Goal: Transaction & Acquisition: Purchase product/service

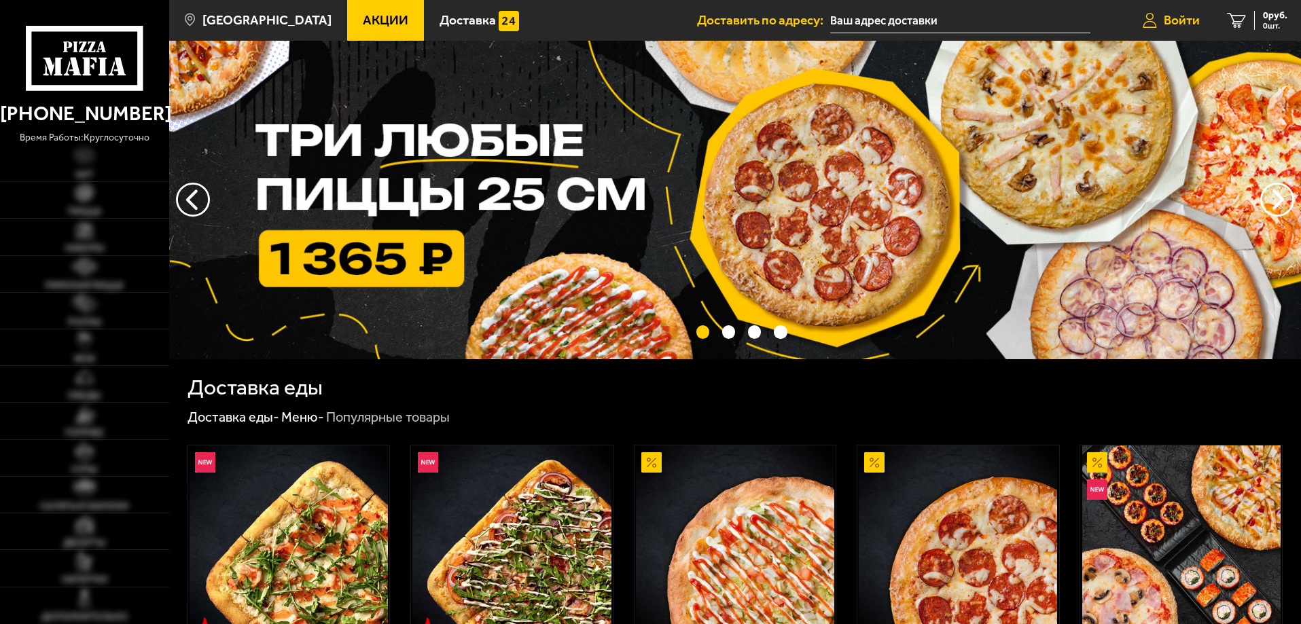
click at [1162, 30] on link "Войти" at bounding box center [1171, 20] width 84 height 41
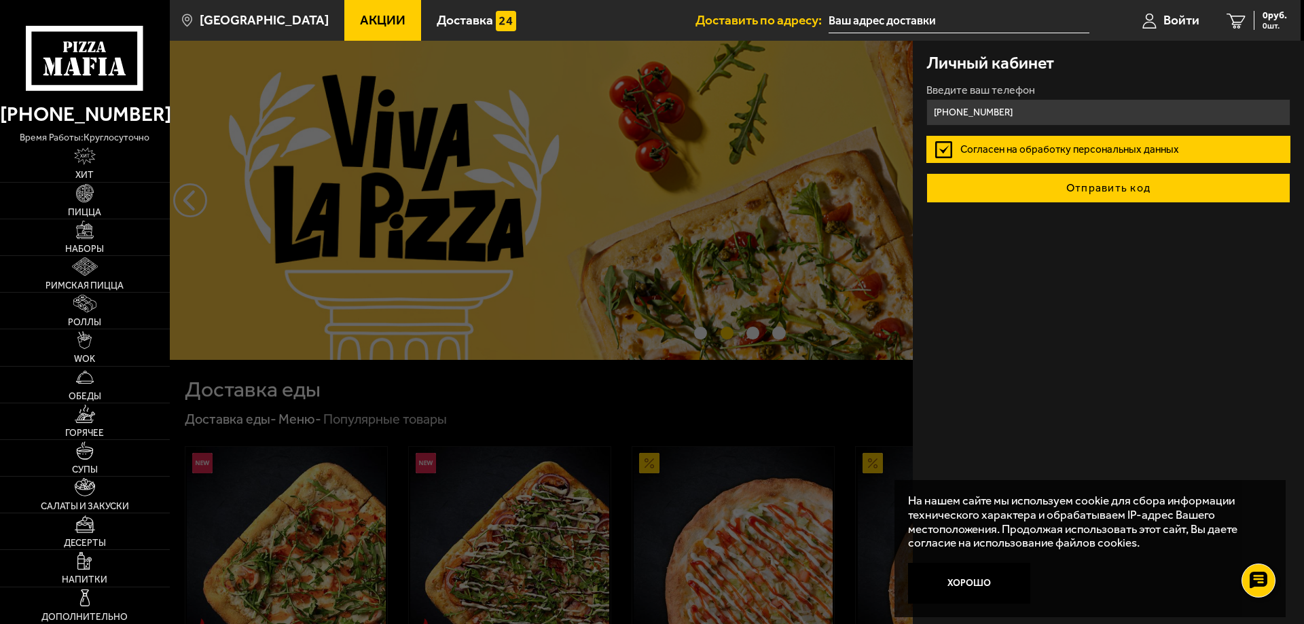
type input "[PHONE_NUMBER]"
click at [1086, 182] on button "Отправить код" at bounding box center [1109, 188] width 364 height 30
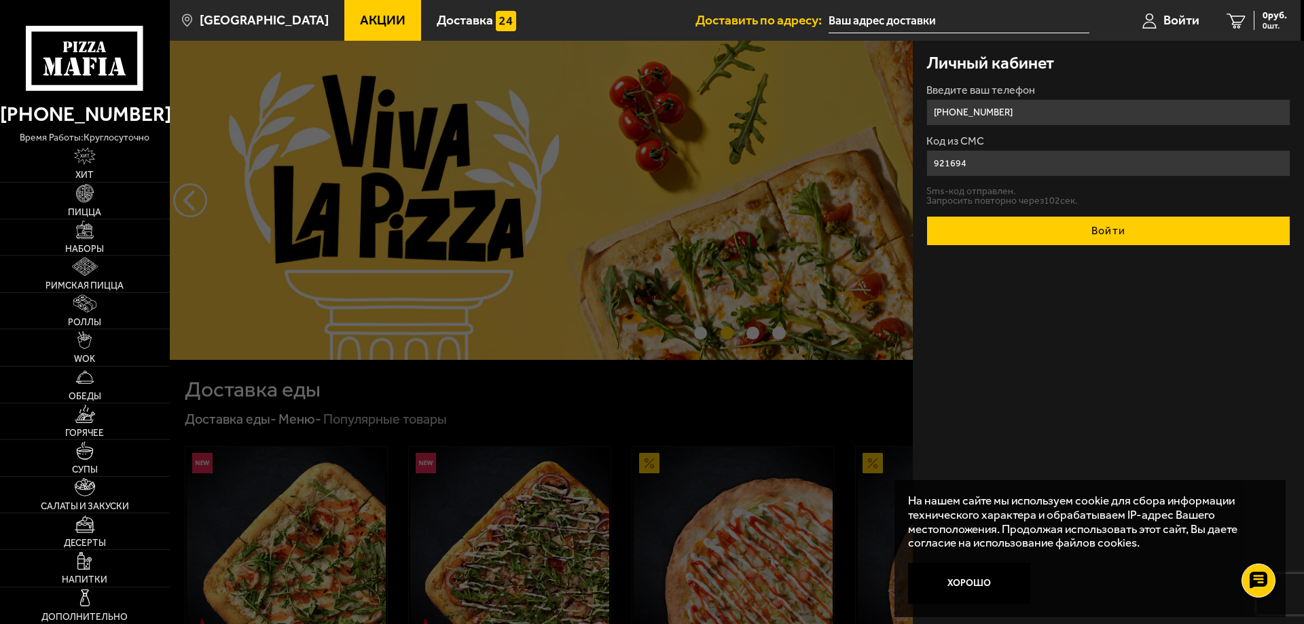
type input "921694"
click at [1029, 230] on button "Войти" at bounding box center [1109, 231] width 364 height 30
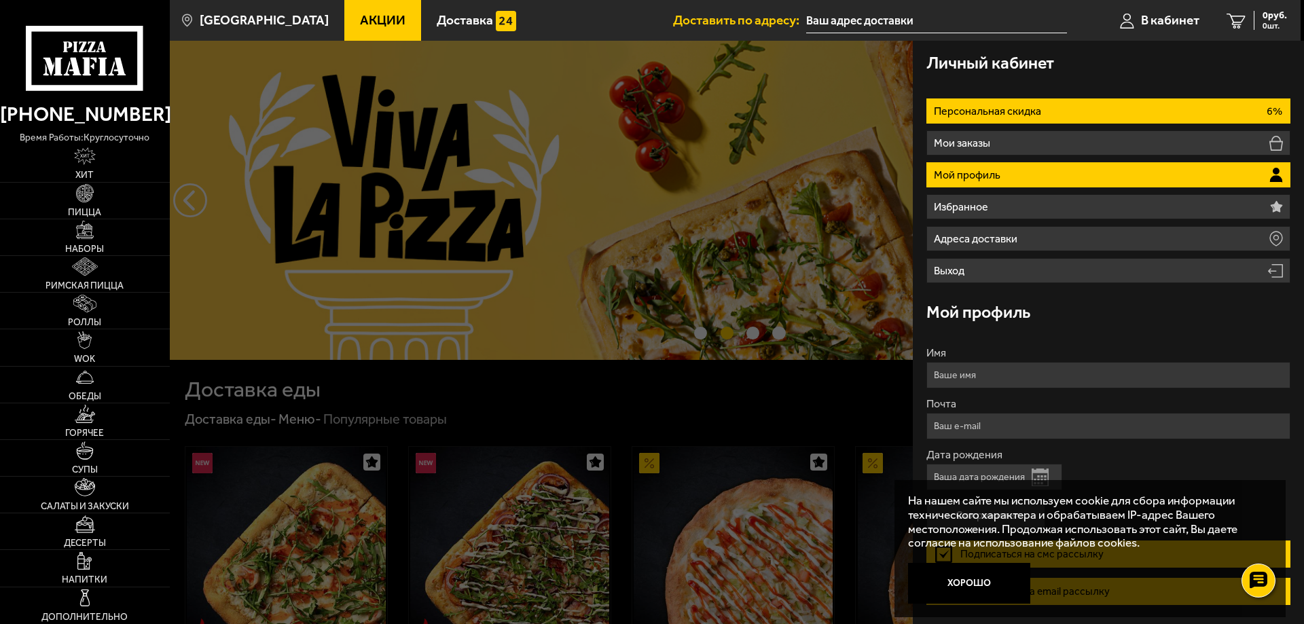
click at [1060, 115] on li "Персональная скидка 6%" at bounding box center [1109, 111] width 364 height 25
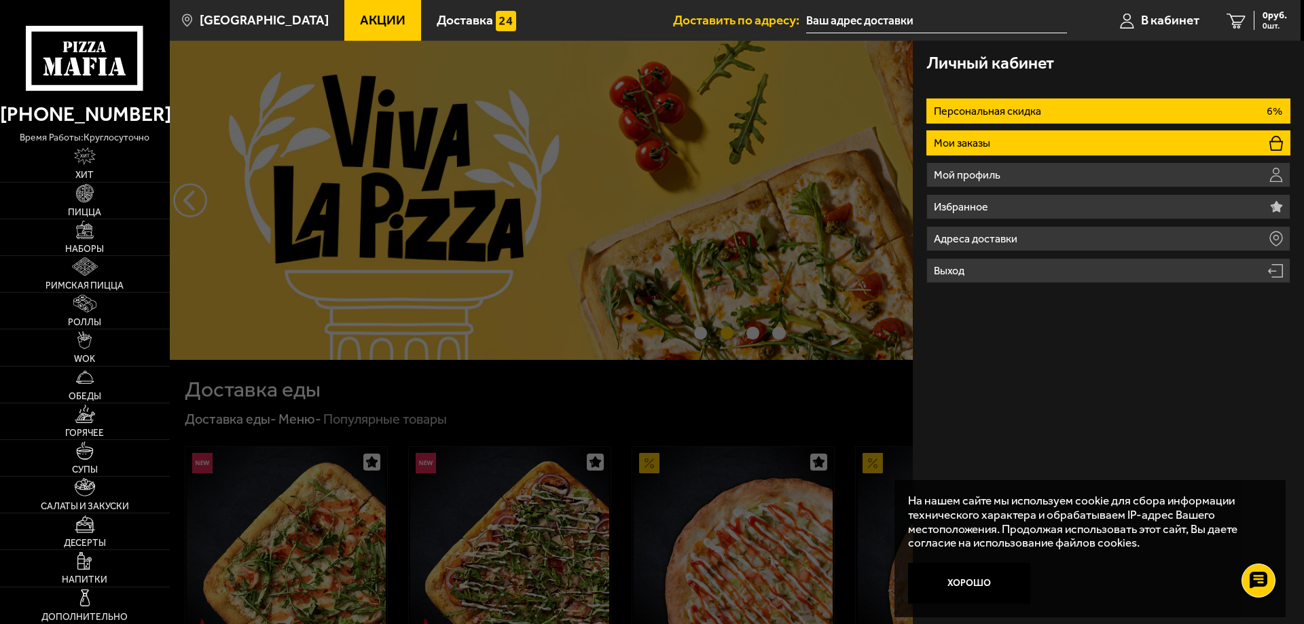
click at [1052, 141] on li "Мои заказы" at bounding box center [1109, 142] width 364 height 25
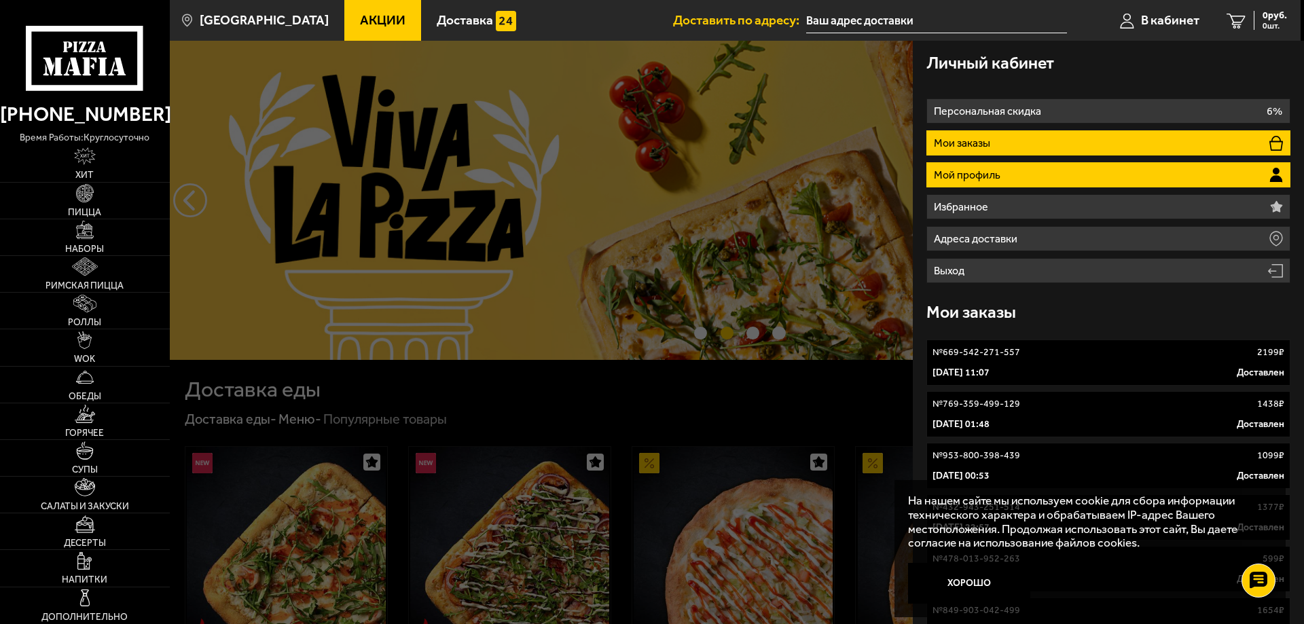
click at [1053, 164] on li "Мой профиль" at bounding box center [1109, 174] width 364 height 25
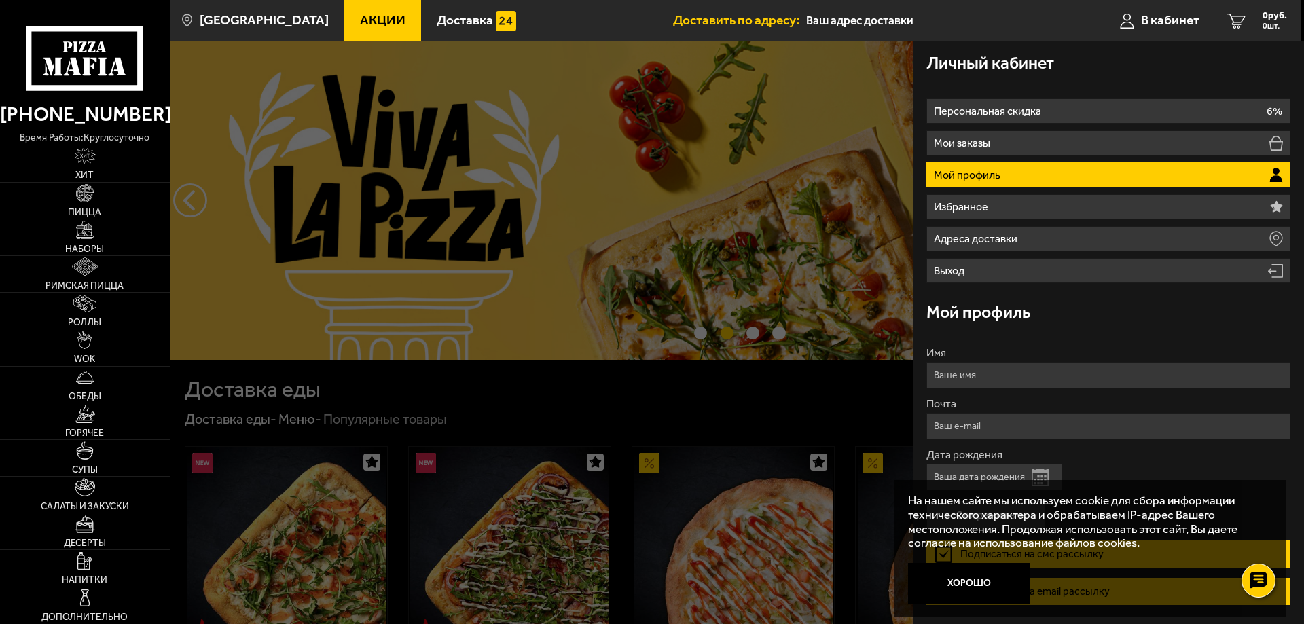
click at [1018, 387] on input "Имя" at bounding box center [1109, 375] width 364 height 26
type input "[PERSON_NAME]"
click at [988, 429] on input "Почта" at bounding box center [1109, 426] width 364 height 26
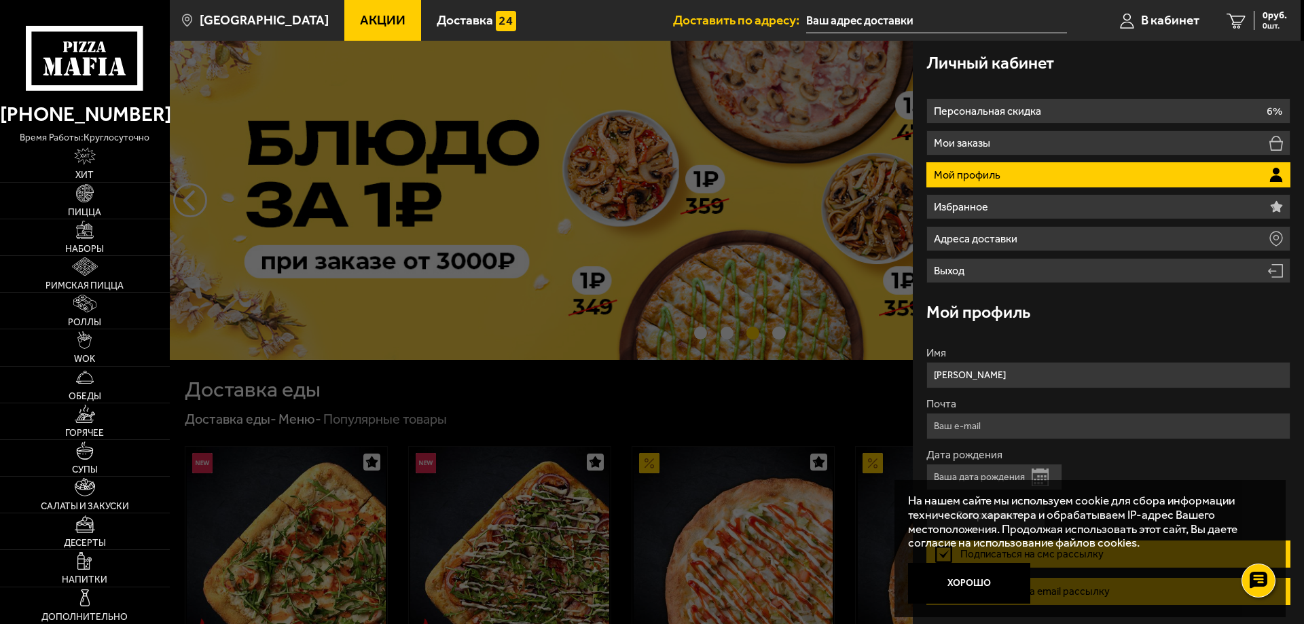
click at [998, 430] on input "Почта" at bounding box center [1109, 426] width 364 height 26
type input "ф"
type input "[EMAIL_ADDRESS][DOMAIN_NAME]"
click at [967, 571] on button "Хорошо" at bounding box center [969, 583] width 122 height 41
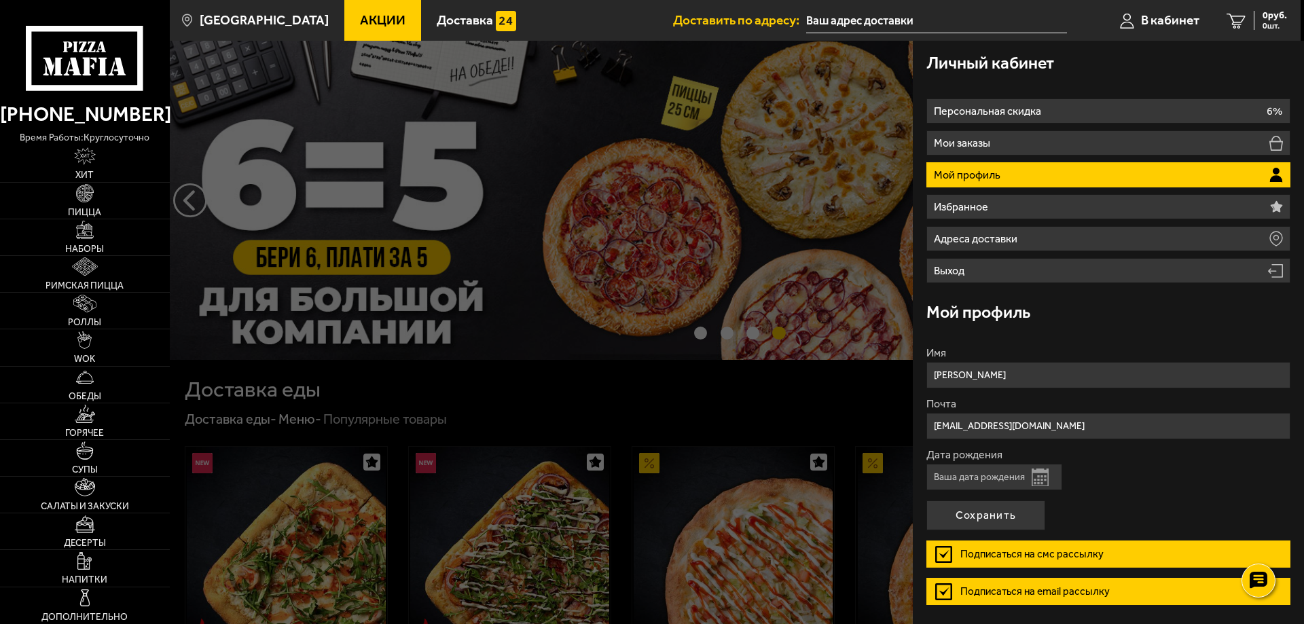
click at [979, 475] on input "Дата рождения" at bounding box center [995, 477] width 136 height 26
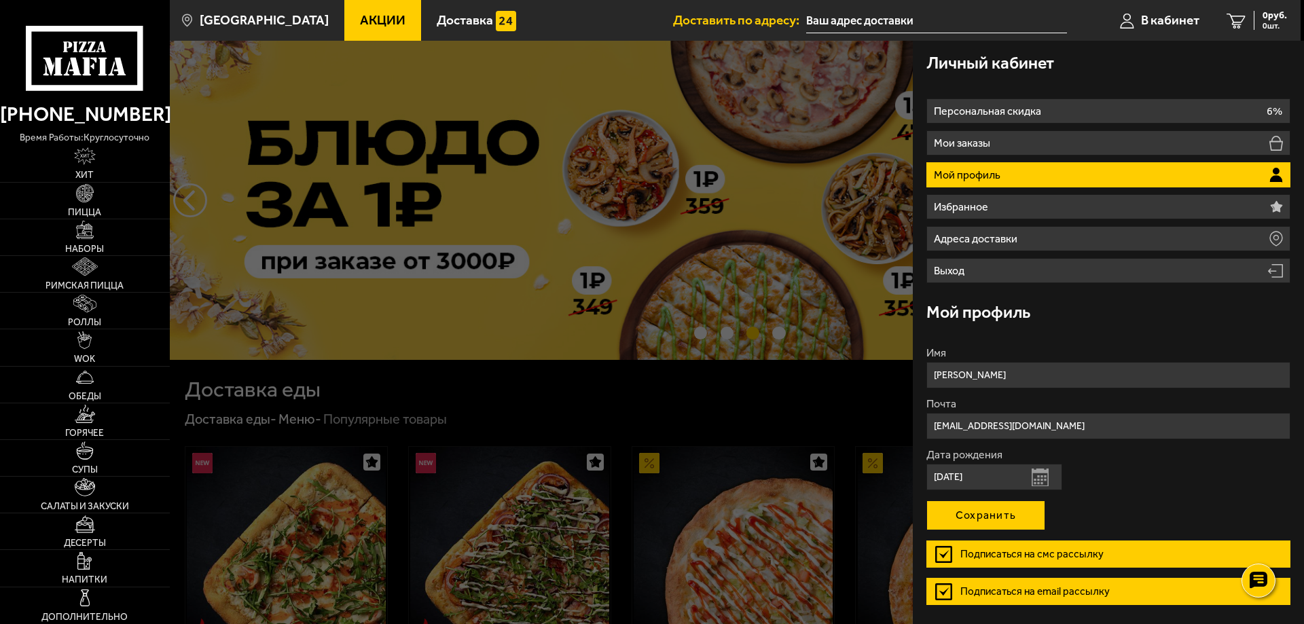
type input "[DATE]"
click at [999, 512] on button "Сохранить" at bounding box center [986, 516] width 119 height 30
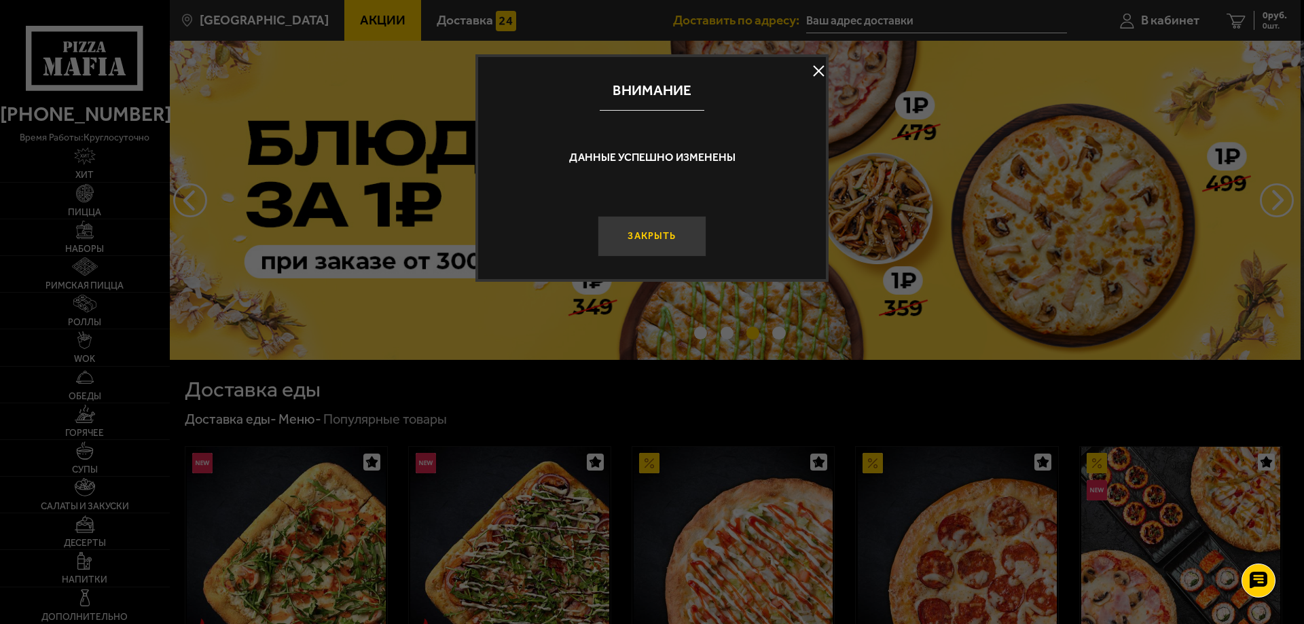
click at [631, 222] on button "Закрыть" at bounding box center [652, 236] width 109 height 41
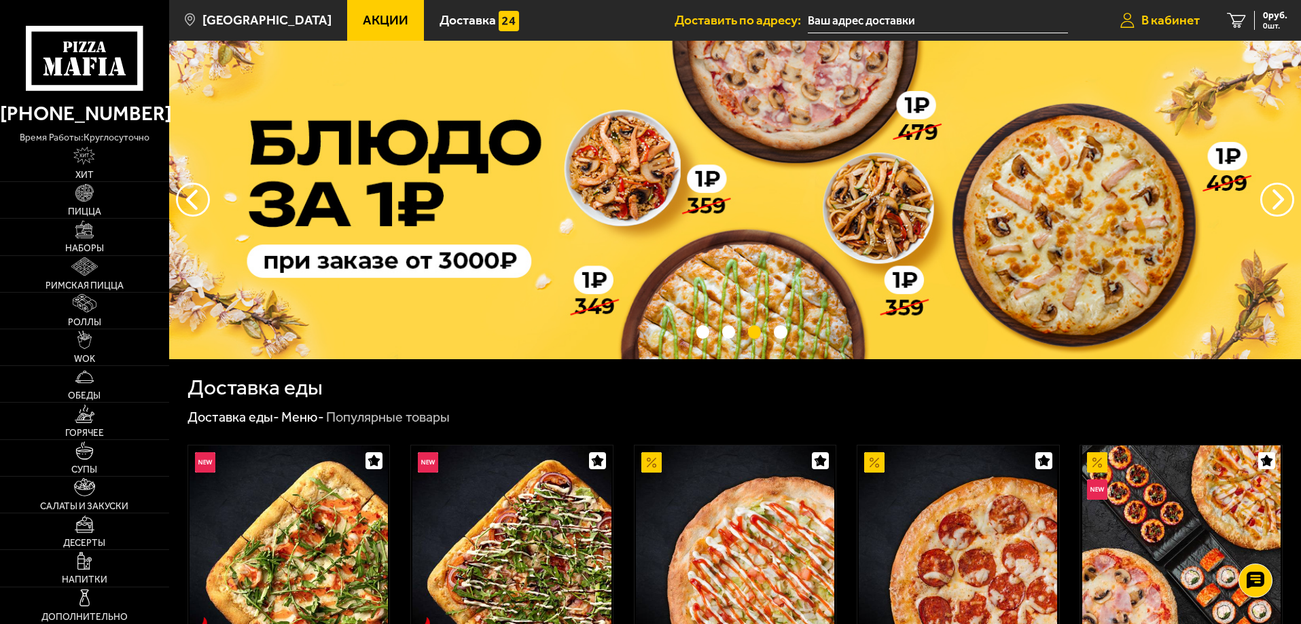
click at [1180, 22] on span "В кабинет" at bounding box center [1170, 20] width 58 height 13
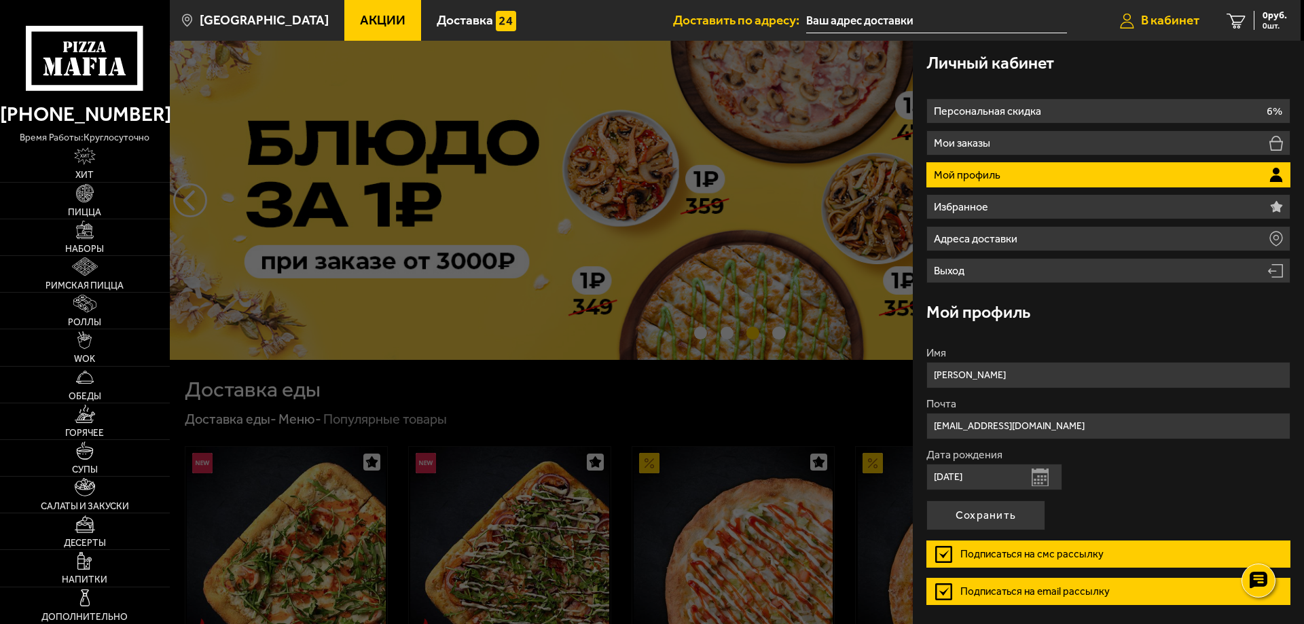
click at [1180, 22] on span "В кабинет" at bounding box center [1170, 20] width 58 height 13
click at [510, 383] on div at bounding box center [822, 353] width 1304 height 624
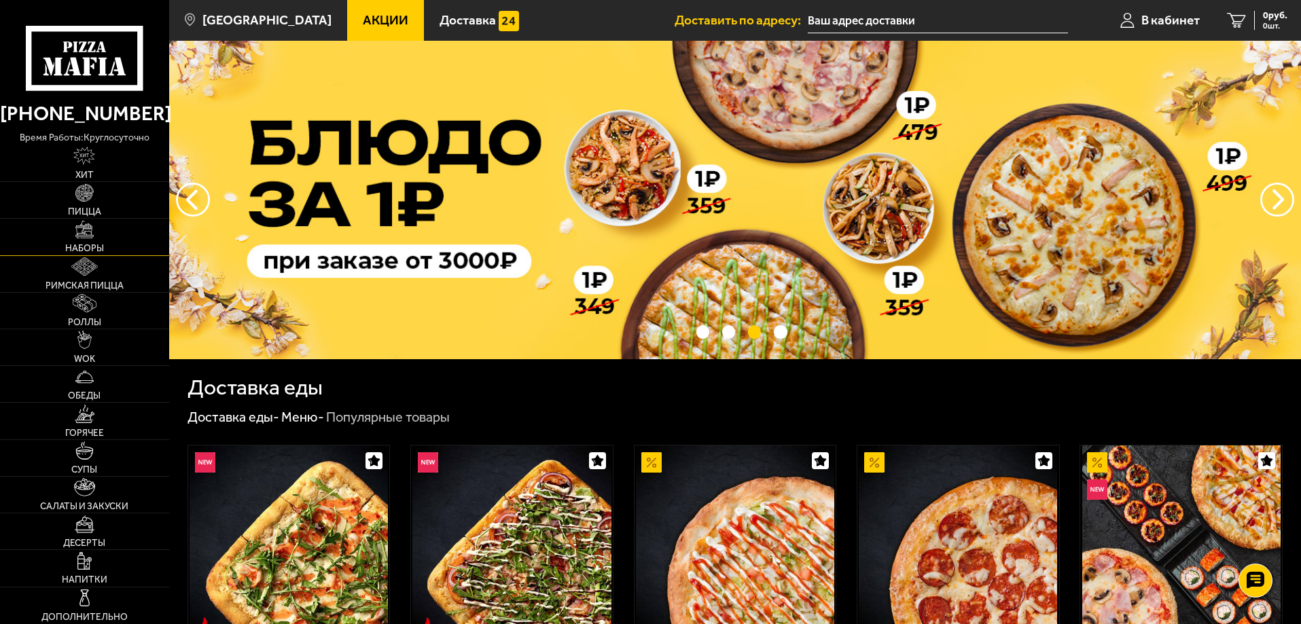
click at [90, 237] on img at bounding box center [84, 230] width 18 height 18
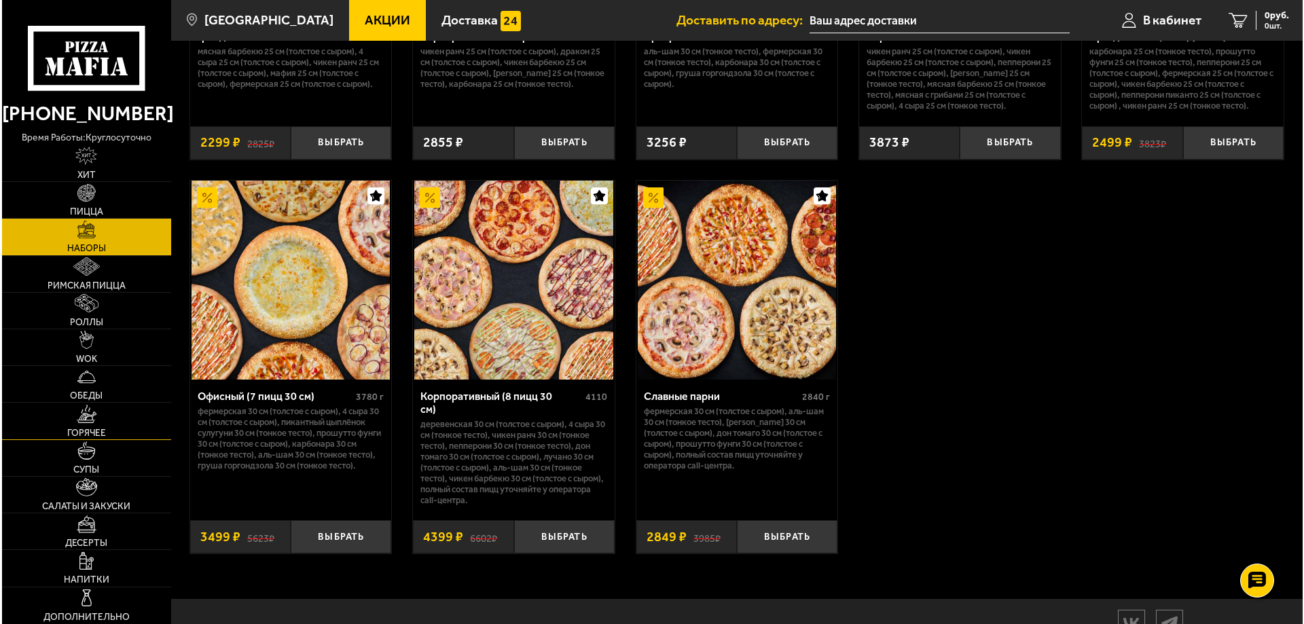
scroll to position [2097, 0]
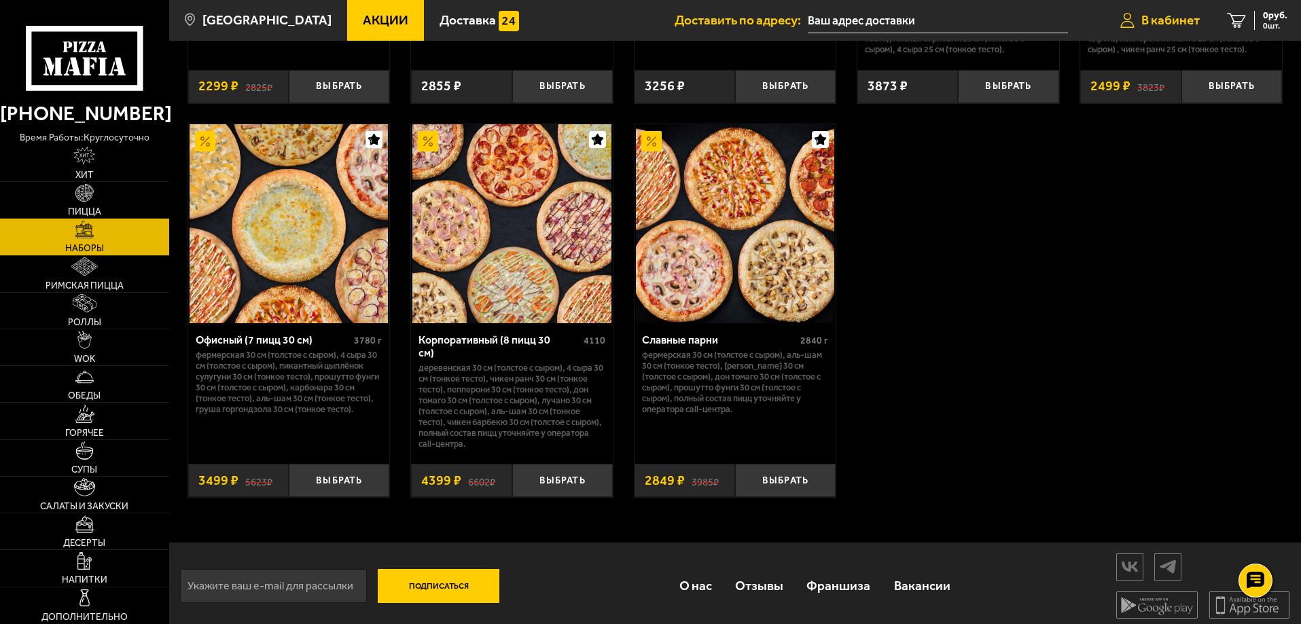
click at [1183, 20] on span "В кабинет" at bounding box center [1170, 20] width 58 height 13
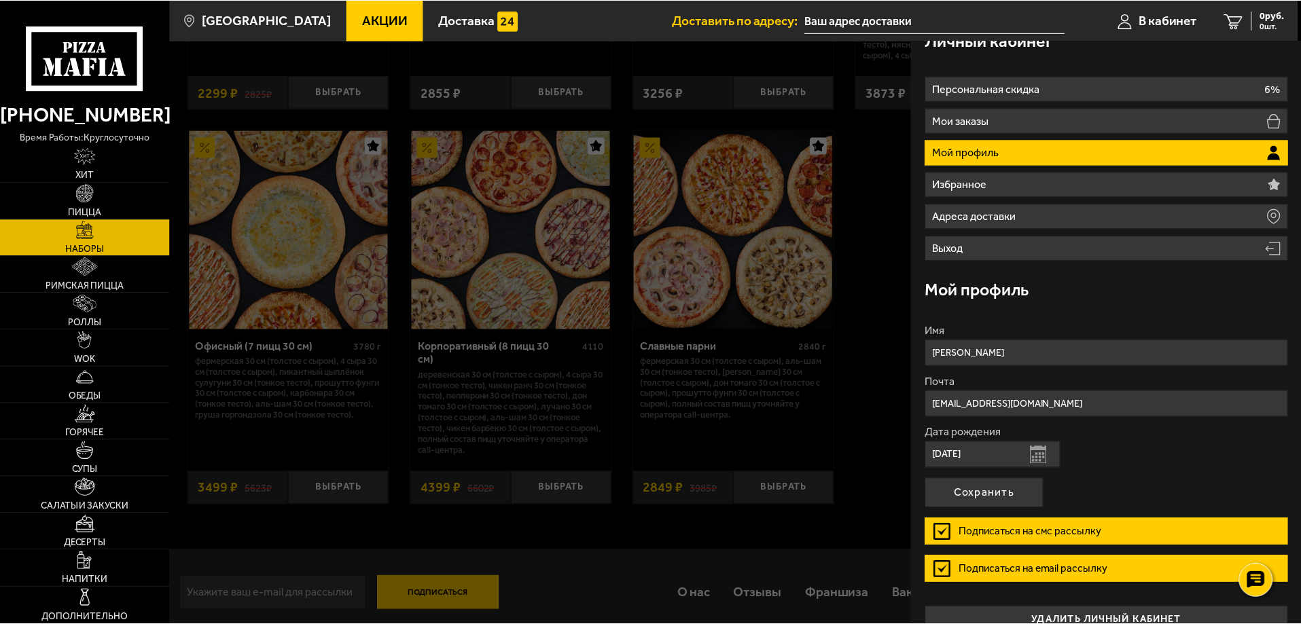
scroll to position [0, 0]
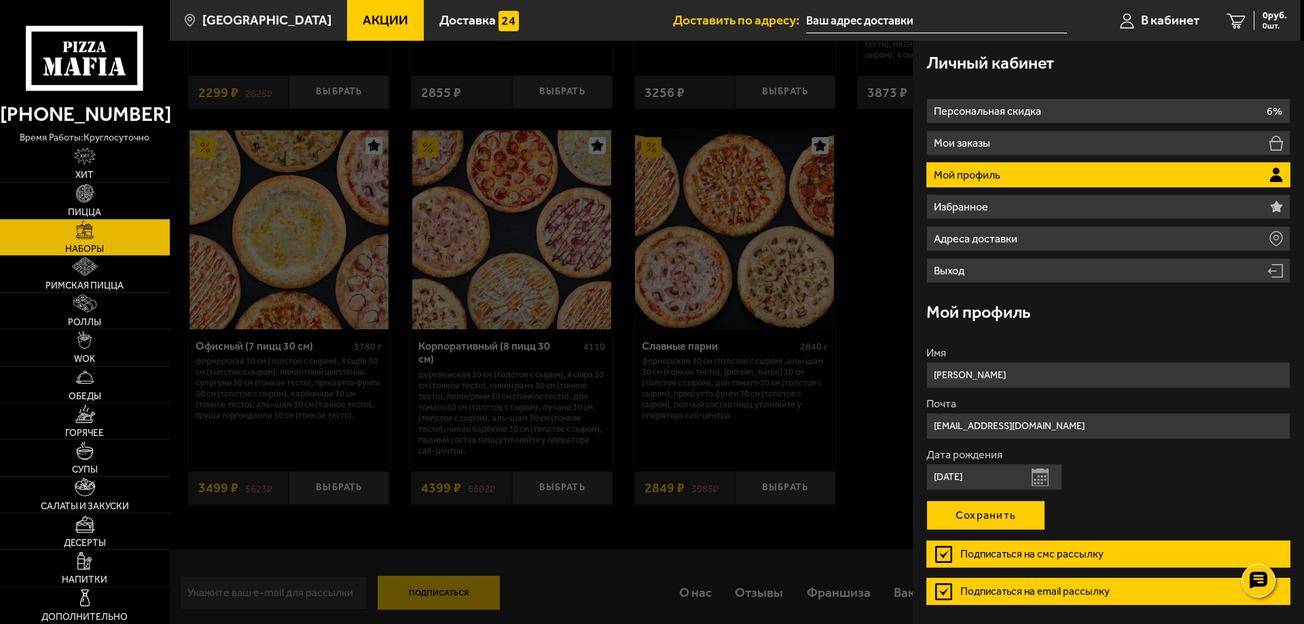
click at [1005, 509] on button "Сохранить" at bounding box center [986, 516] width 119 height 30
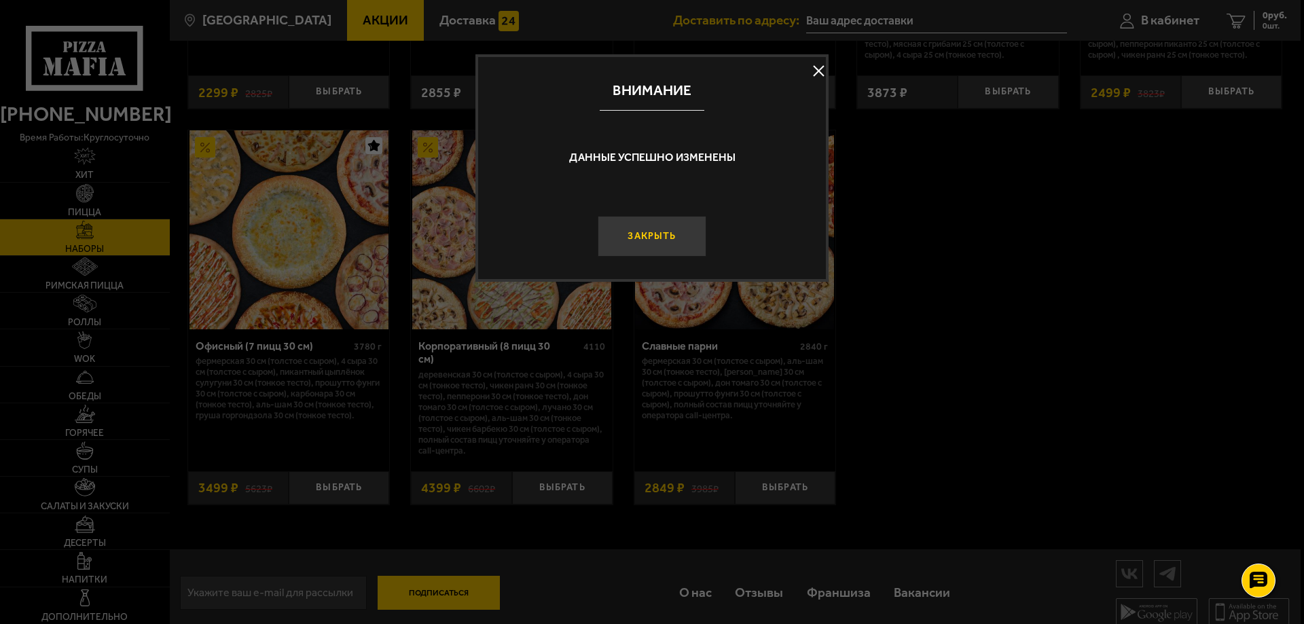
click at [671, 246] on button "Закрыть" at bounding box center [652, 236] width 109 height 41
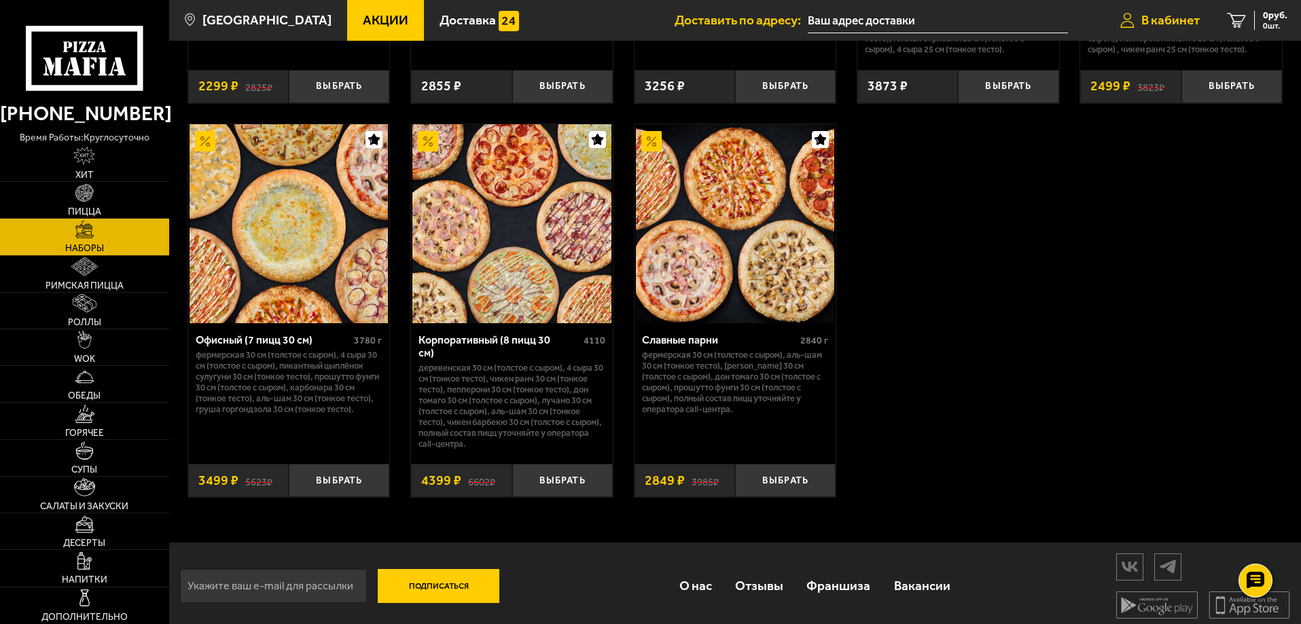
click at [1183, 11] on link "В кабинет" at bounding box center [1160, 20] width 107 height 41
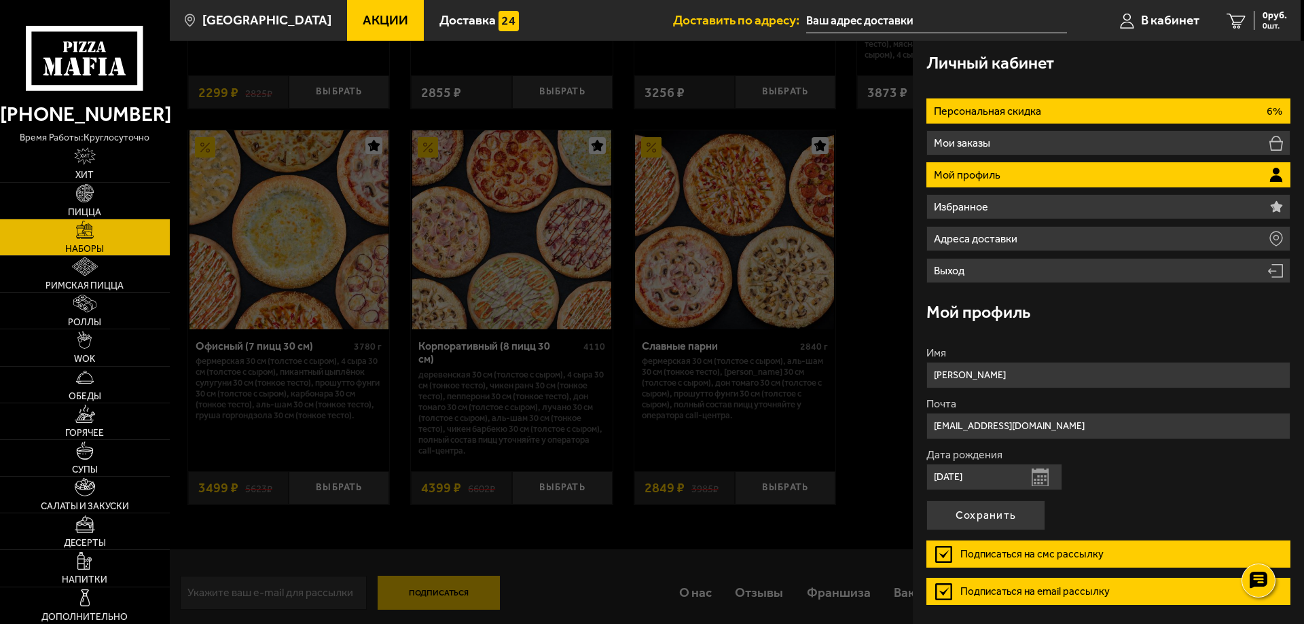
click at [1024, 106] on p "Персональная скидка" at bounding box center [989, 111] width 111 height 11
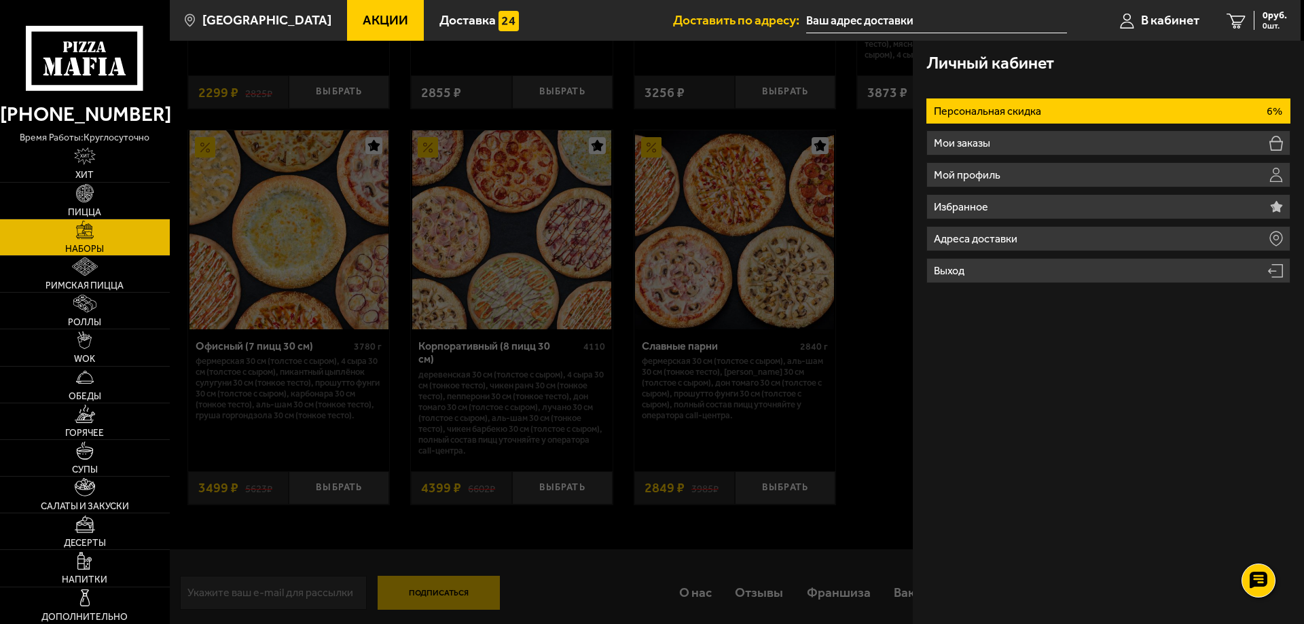
click at [1069, 384] on div "Личный кабинет Персональная скидка 6% Мои заказы Мой профиль Избранное Адреса д…" at bounding box center [1108, 333] width 391 height 584
click at [1039, 378] on div "Личный кабинет Персональная скидка 6% Мои заказы Мой профиль Избранное Адреса д…" at bounding box center [1108, 333] width 391 height 584
click at [1132, 457] on div "Личный кабинет Персональная скидка 6% Мои заказы Мой профиль Избранное Адреса д…" at bounding box center [1108, 333] width 391 height 584
click at [894, 325] on div at bounding box center [822, 353] width 1304 height 624
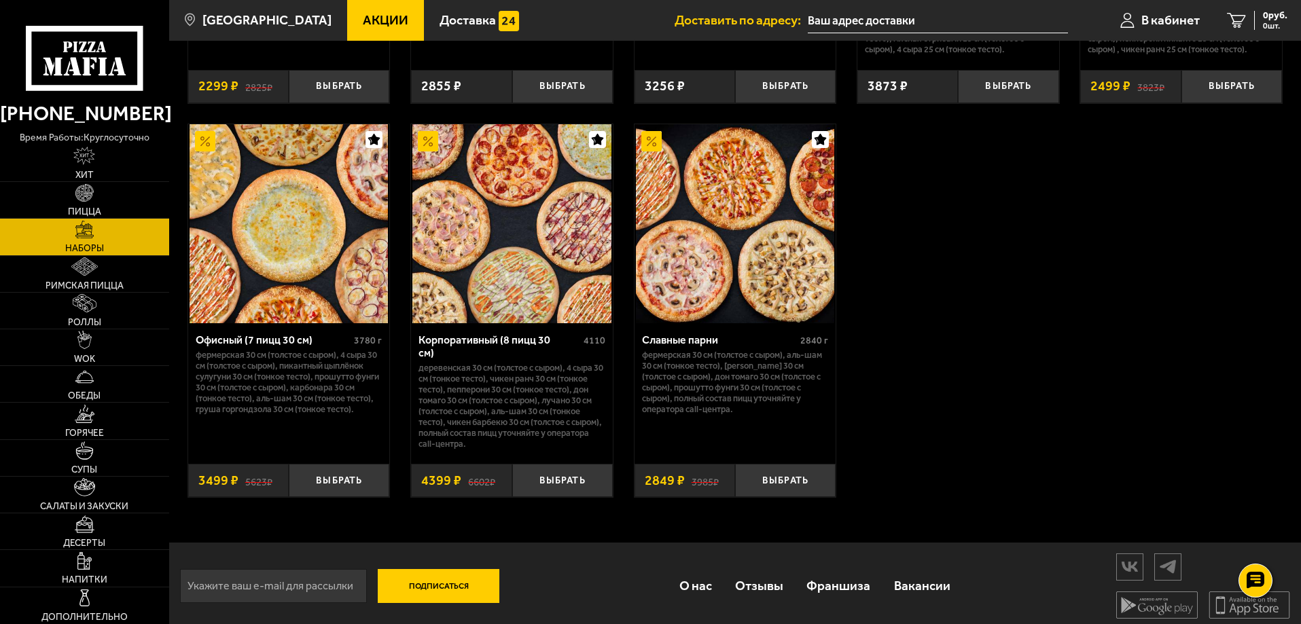
click at [522, 255] on img at bounding box center [511, 223] width 198 height 198
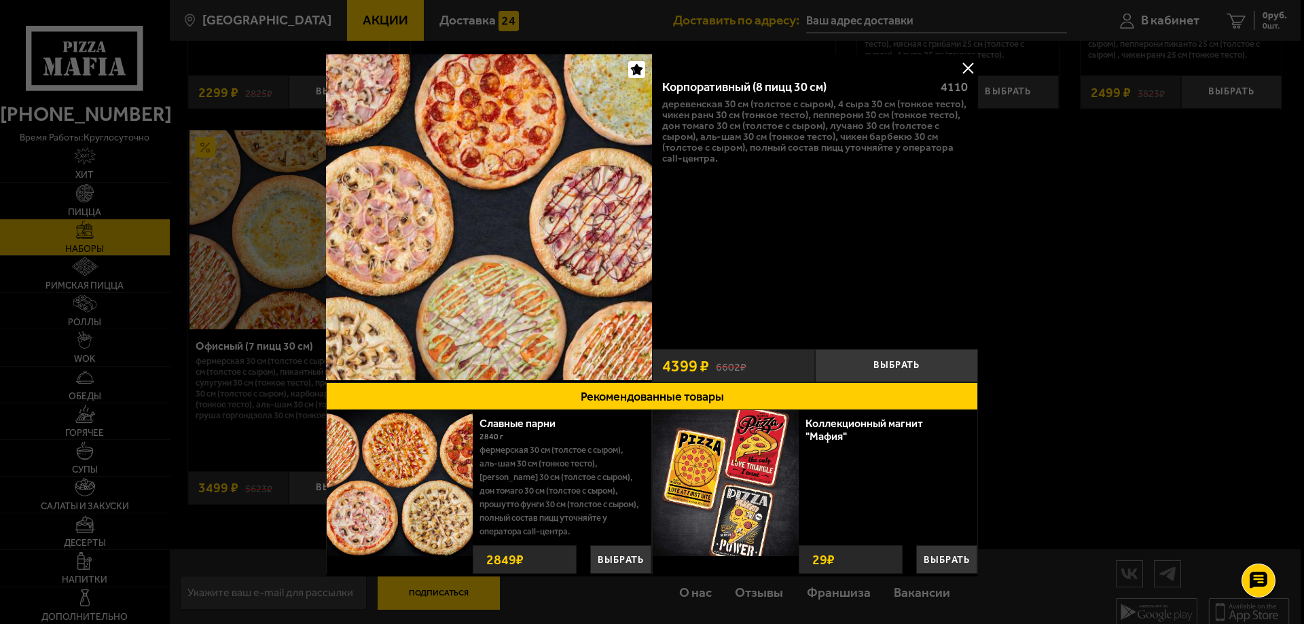
click at [1156, 310] on div at bounding box center [652, 312] width 1304 height 624
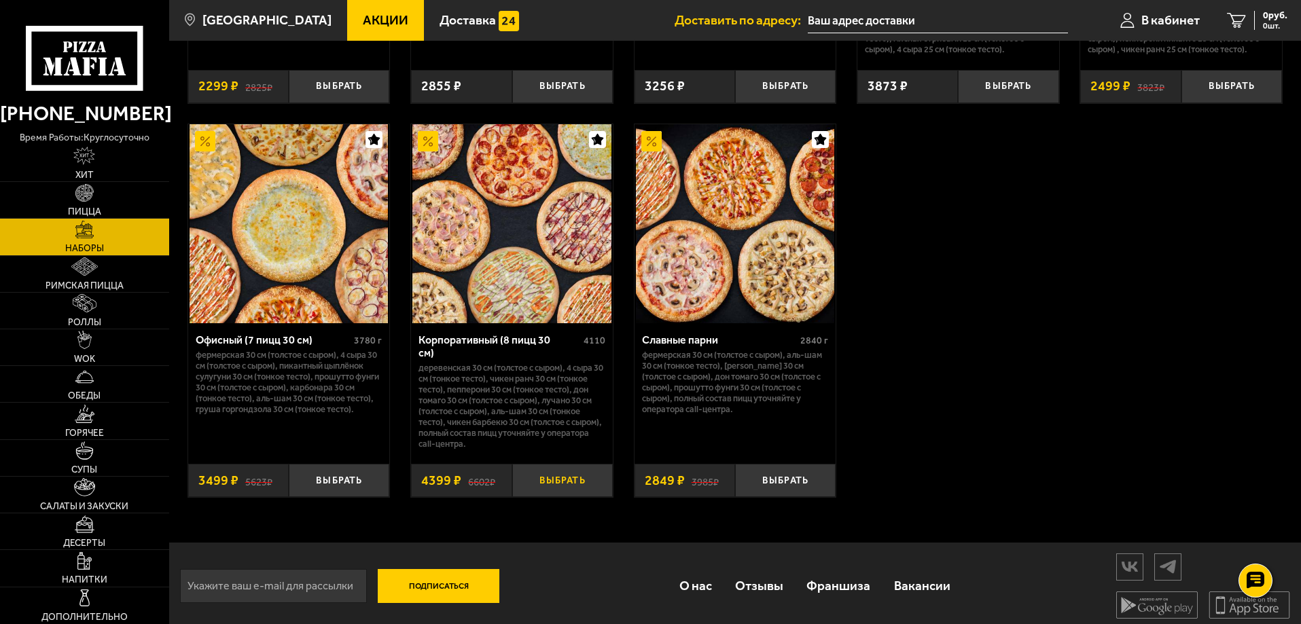
click at [544, 473] on button "Выбрать" at bounding box center [562, 480] width 101 height 33
click at [1261, 20] on span "4399 руб." at bounding box center [1267, 16] width 41 height 10
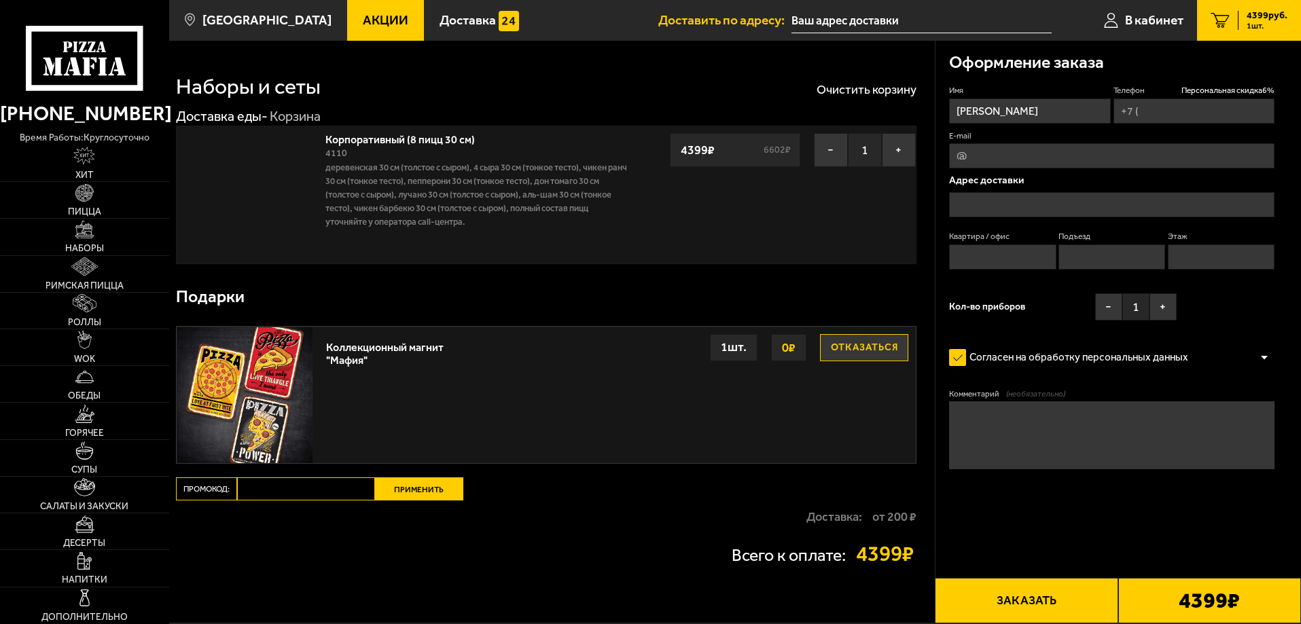
type input "[PHONE_NUMBER]"
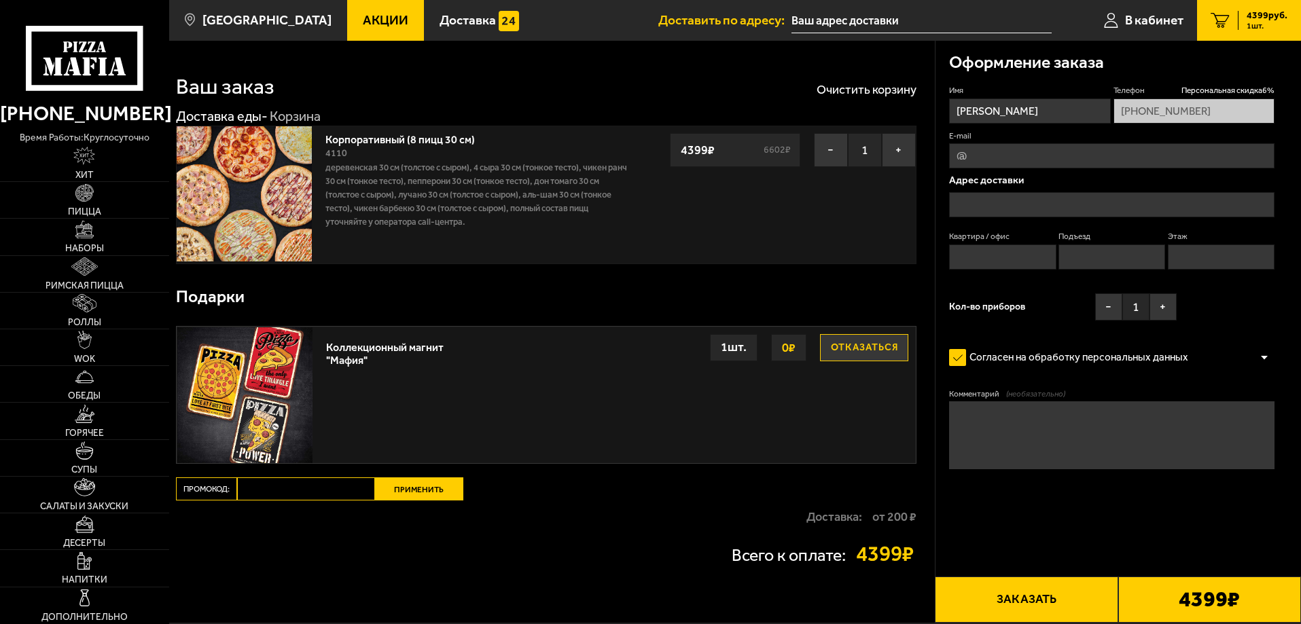
click at [1003, 154] on input "E-mail" at bounding box center [1111, 155] width 325 height 25
type input "[EMAIL_ADDRESS][DOMAIN_NAME]"
click at [1005, 196] on input "text" at bounding box center [1111, 204] width 325 height 25
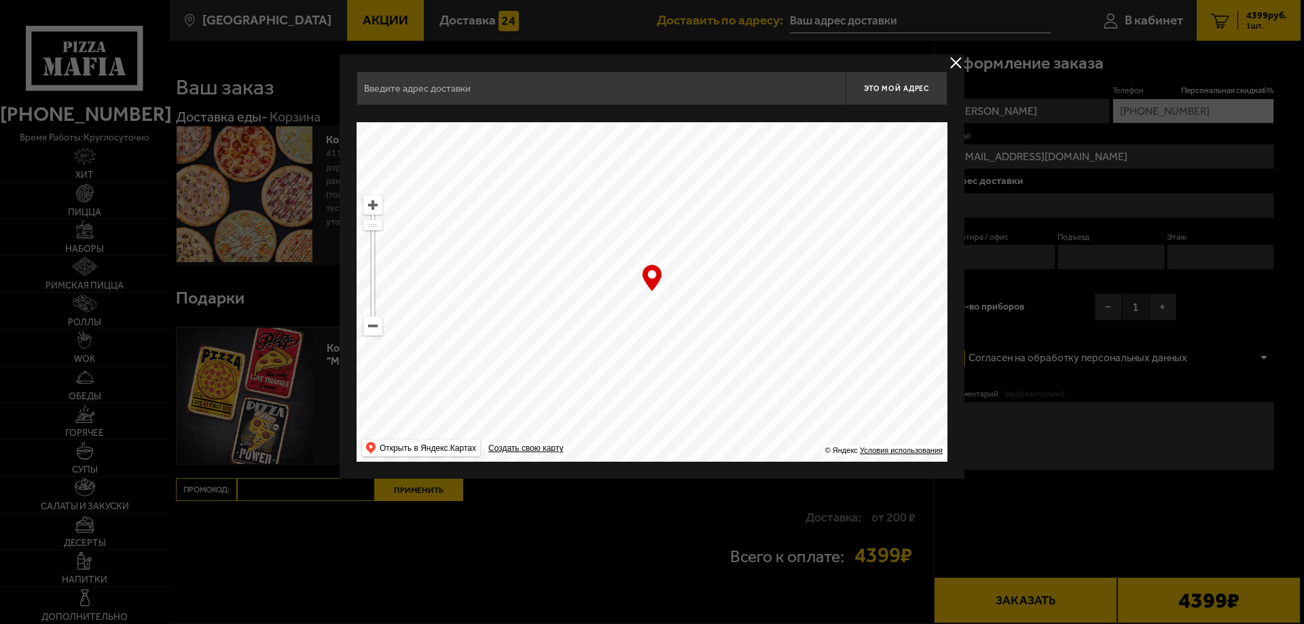
click at [518, 96] on input "text" at bounding box center [601, 88] width 489 height 34
type input "k"
type input "л"
type input "k"
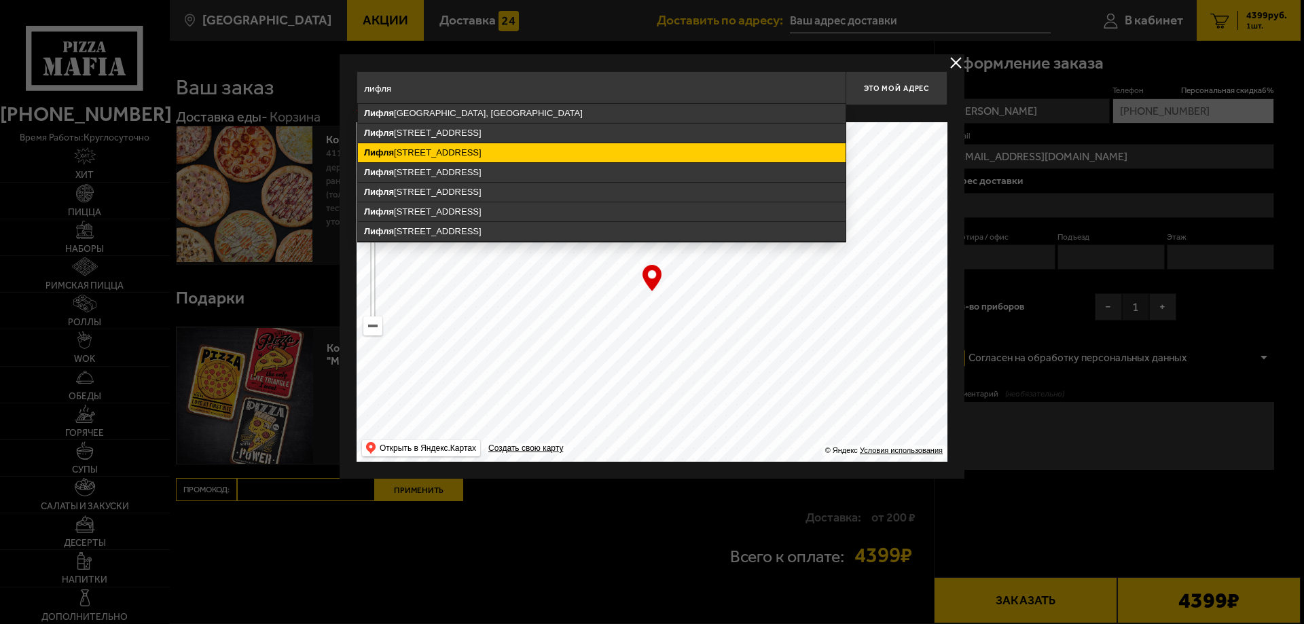
click at [493, 156] on ymaps "[STREET_ADDRESS]" at bounding box center [602, 152] width 488 height 19
type input "[STREET_ADDRESS]"
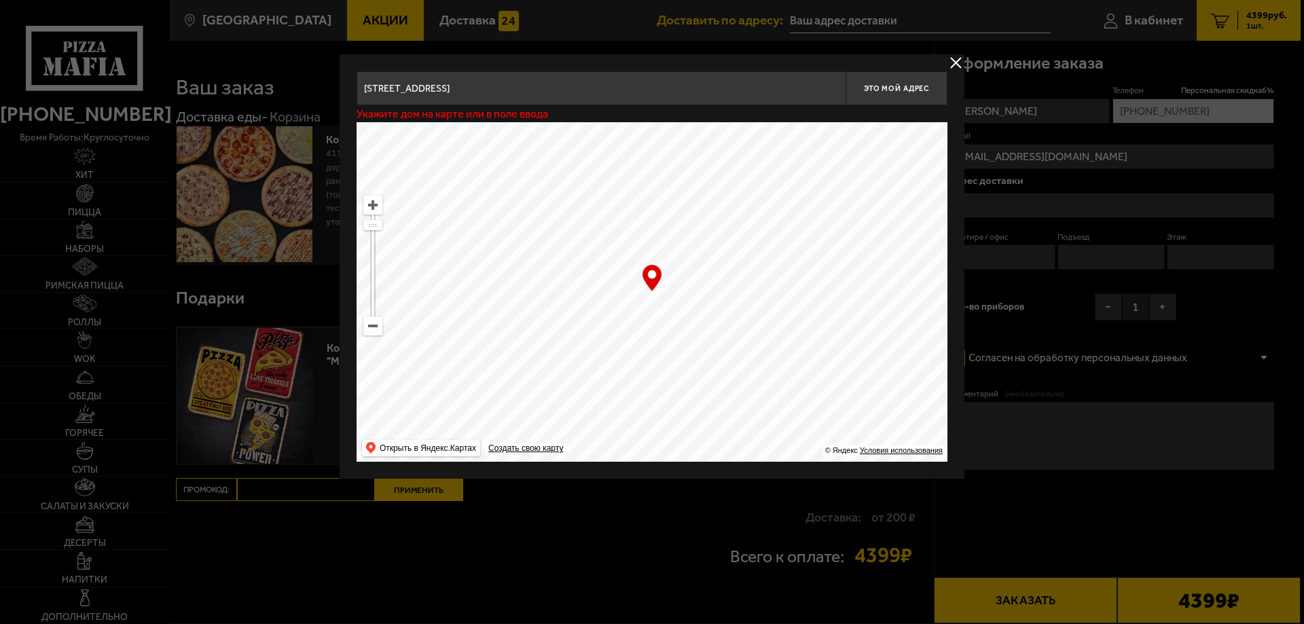
type input "[STREET_ADDRESS]"
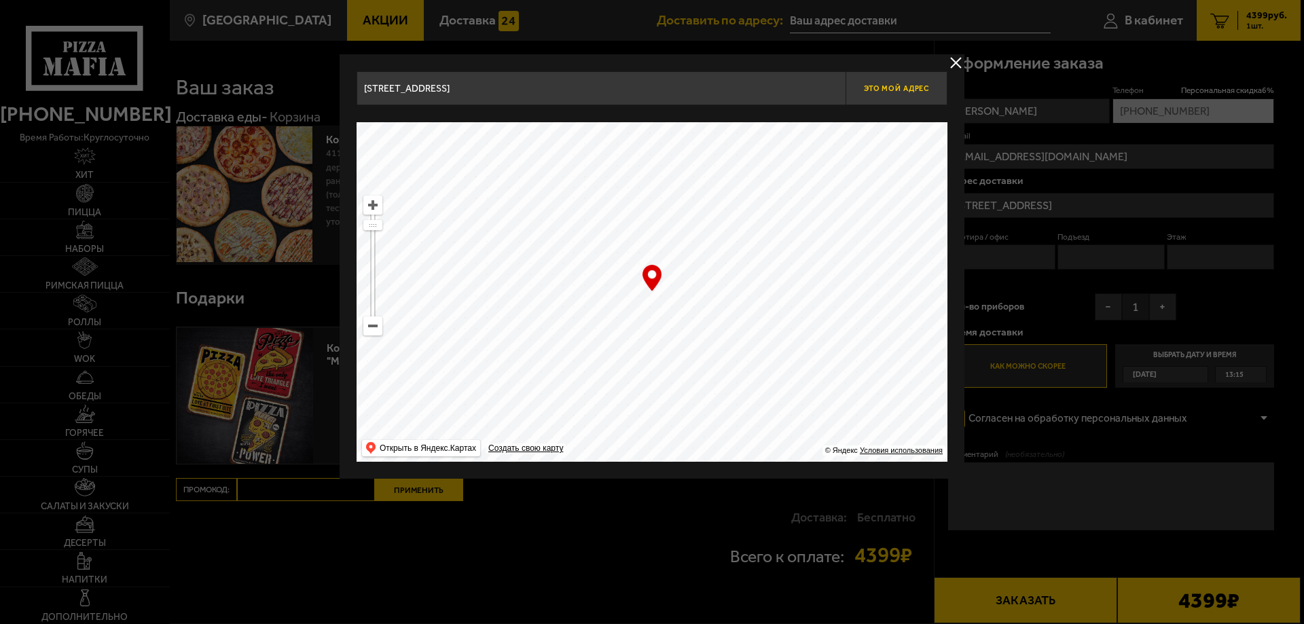
click at [902, 87] on span "Это мой адрес" at bounding box center [896, 88] width 65 height 9
type input "[STREET_ADDRESS]"
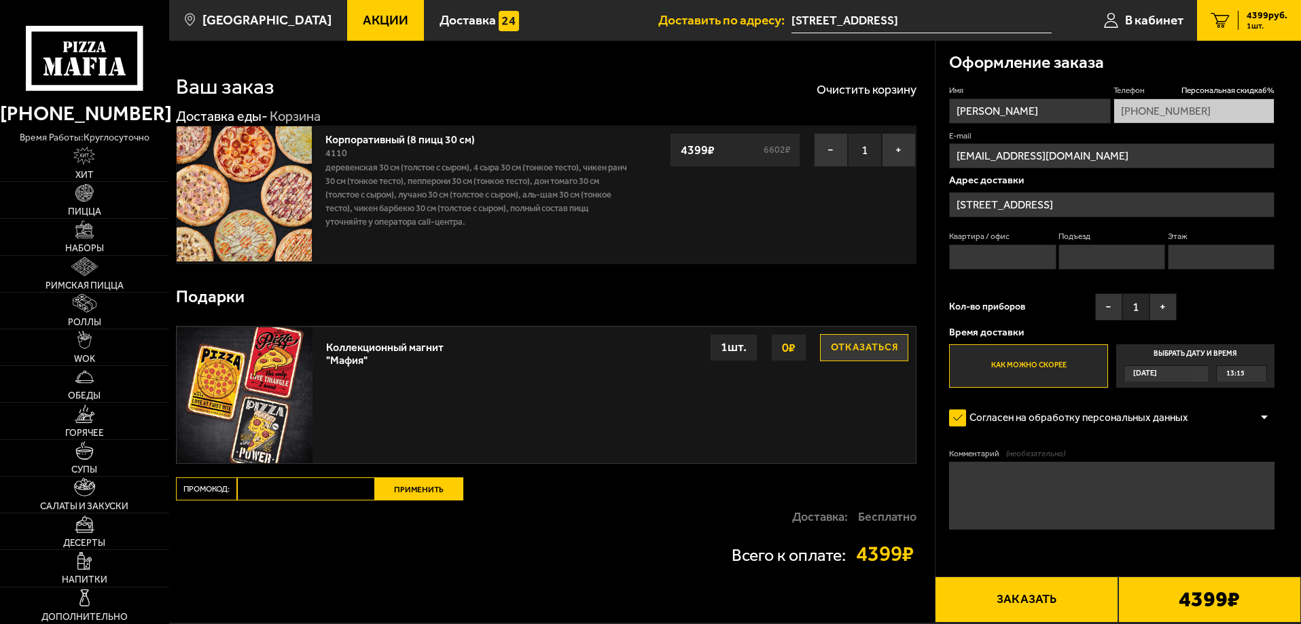
click at [983, 249] on input "Квартира / офис" at bounding box center [1002, 257] width 107 height 25
type input "2"
type input "409"
click at [1078, 256] on input "Подъезд" at bounding box center [1111, 257] width 107 height 25
click at [1222, 255] on input "Этаж" at bounding box center [1221, 257] width 107 height 25
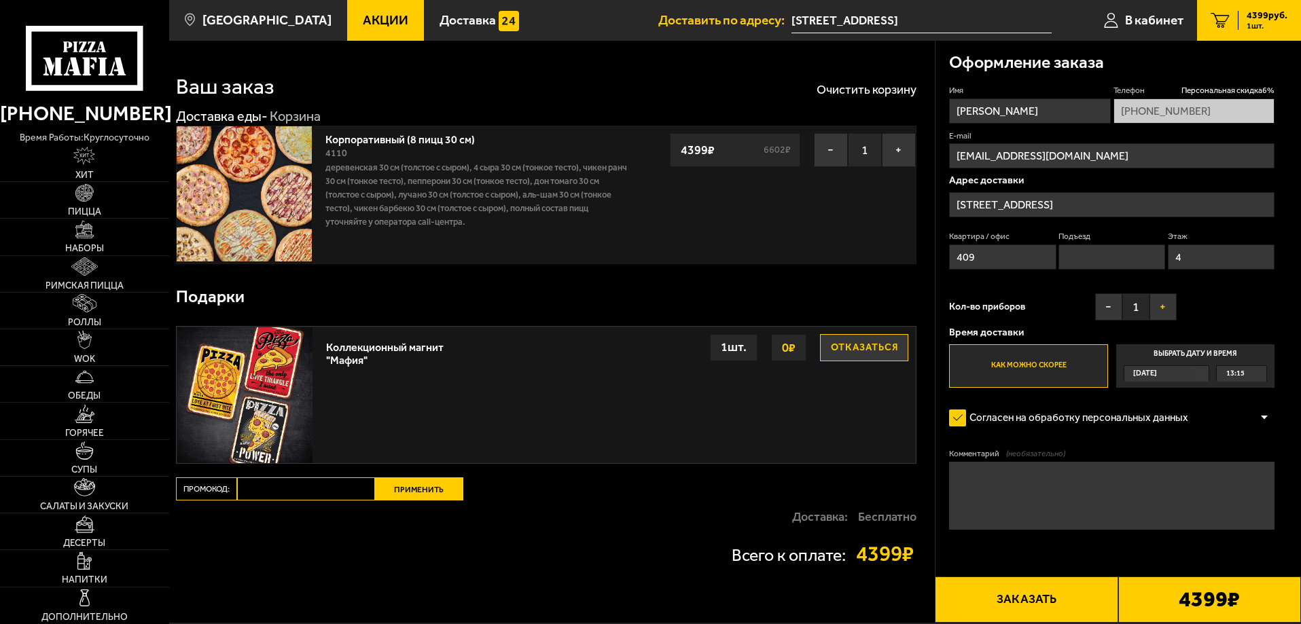
type input "4"
click at [1161, 306] on button "+" at bounding box center [1162, 306] width 27 height 27
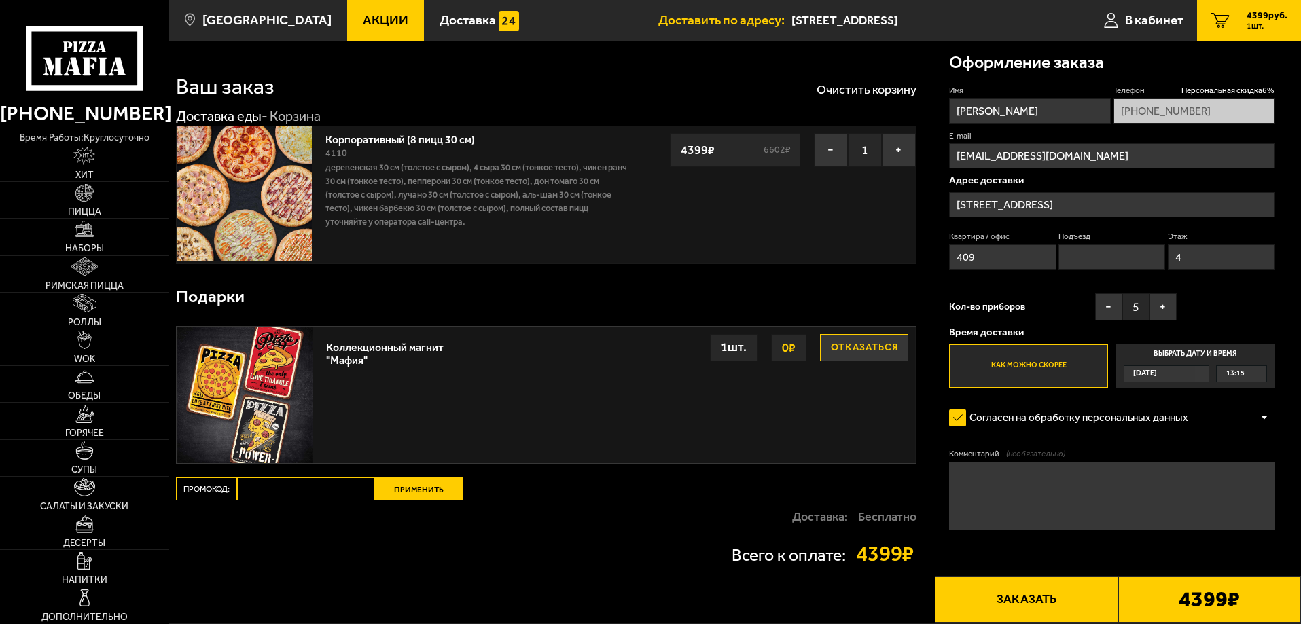
click at [283, 457] on img at bounding box center [244, 394] width 135 height 135
click at [293, 492] on input "Промокод:" at bounding box center [306, 489] width 138 height 23
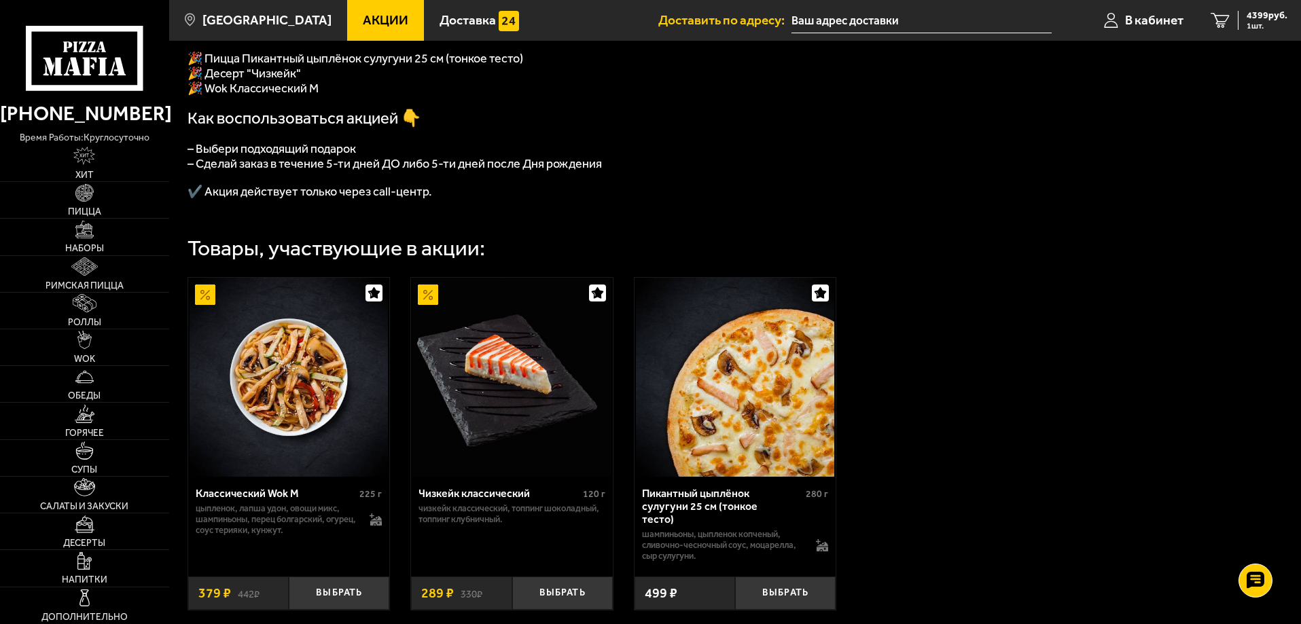
scroll to position [484, 0]
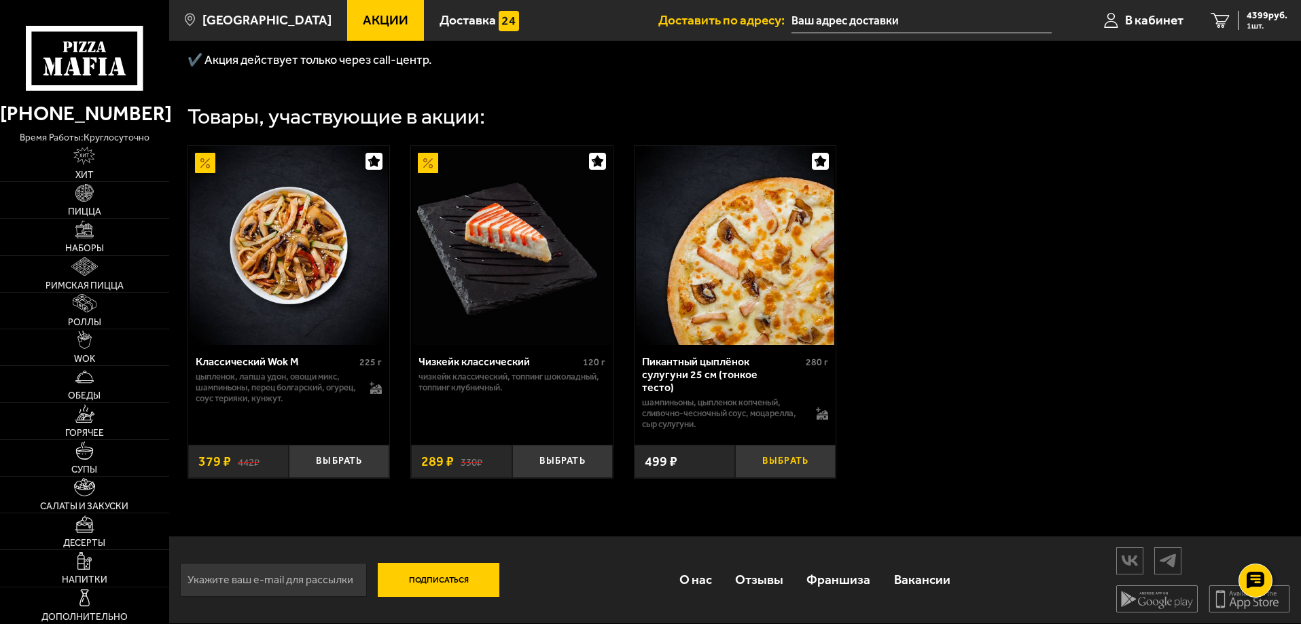
click at [783, 458] on button "Выбрать" at bounding box center [785, 461] width 101 height 33
click at [1265, 4] on link "2 4868 руб. 2 шт." at bounding box center [1249, 20] width 104 height 41
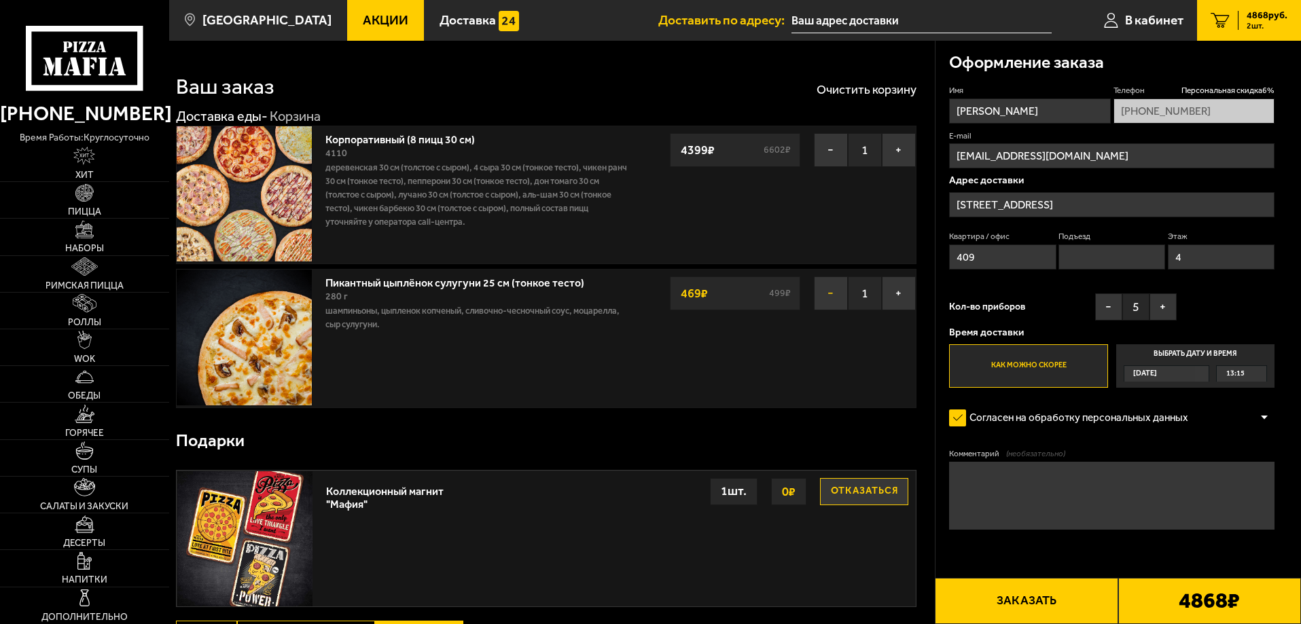
click at [840, 298] on button "−" at bounding box center [831, 294] width 34 height 34
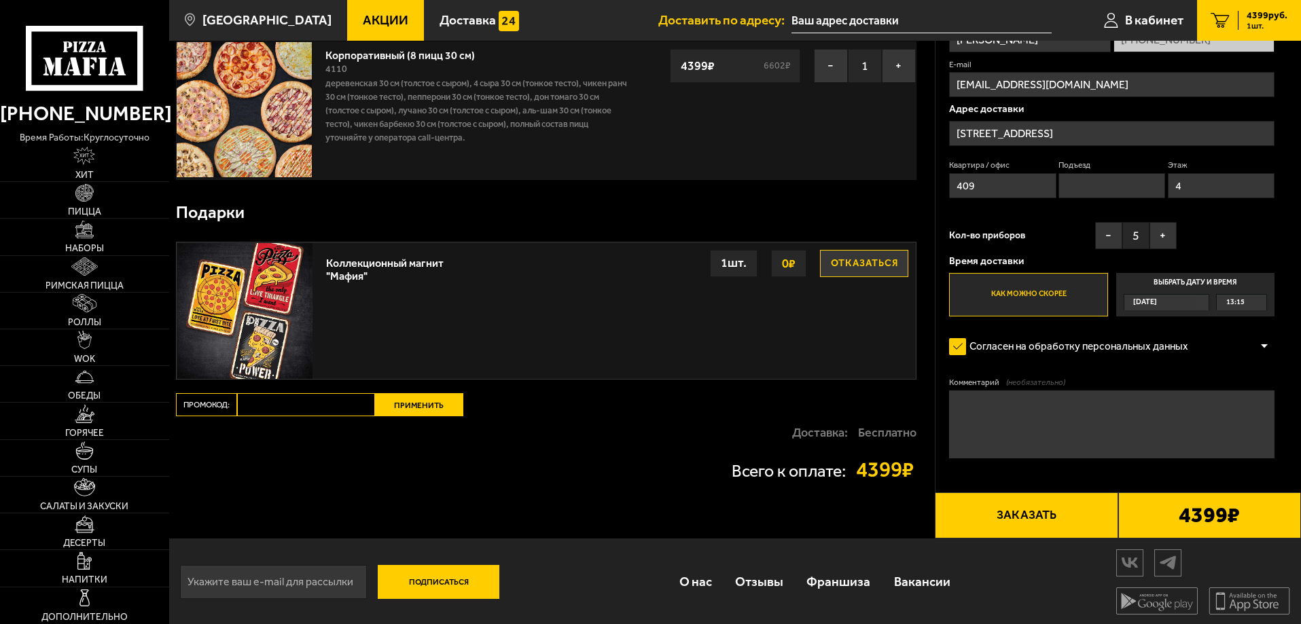
scroll to position [87, 0]
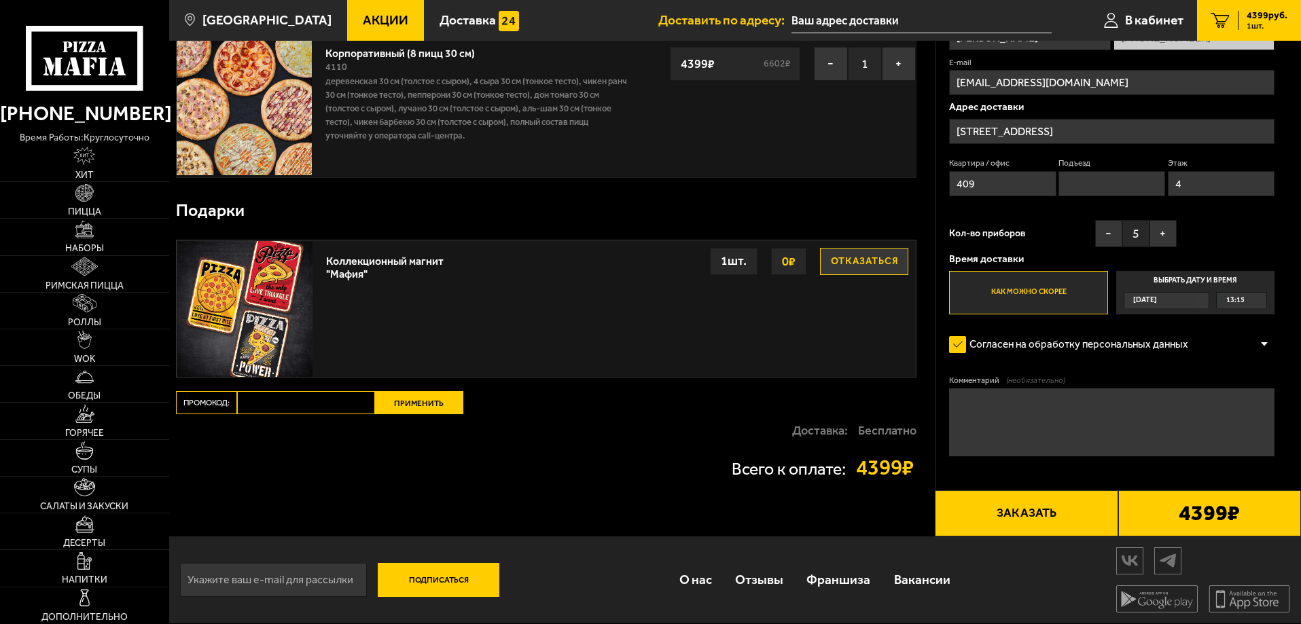
drag, startPoint x: 1041, startPoint y: 422, endPoint x: 1047, endPoint y: 429, distance: 8.7
click at [1042, 422] on textarea "Комментарий (необязательно)" at bounding box center [1111, 423] width 325 height 68
type textarea "Бизнес центр Интеграл"
drag, startPoint x: 1031, startPoint y: 82, endPoint x: 864, endPoint y: 81, distance: 166.4
click at [864, 81] on section "Ваш заказ Очистить корзину Доставка еды - Корзина Корпоративный (8 пицц 30 см) …" at bounding box center [735, 245] width 1132 height 582
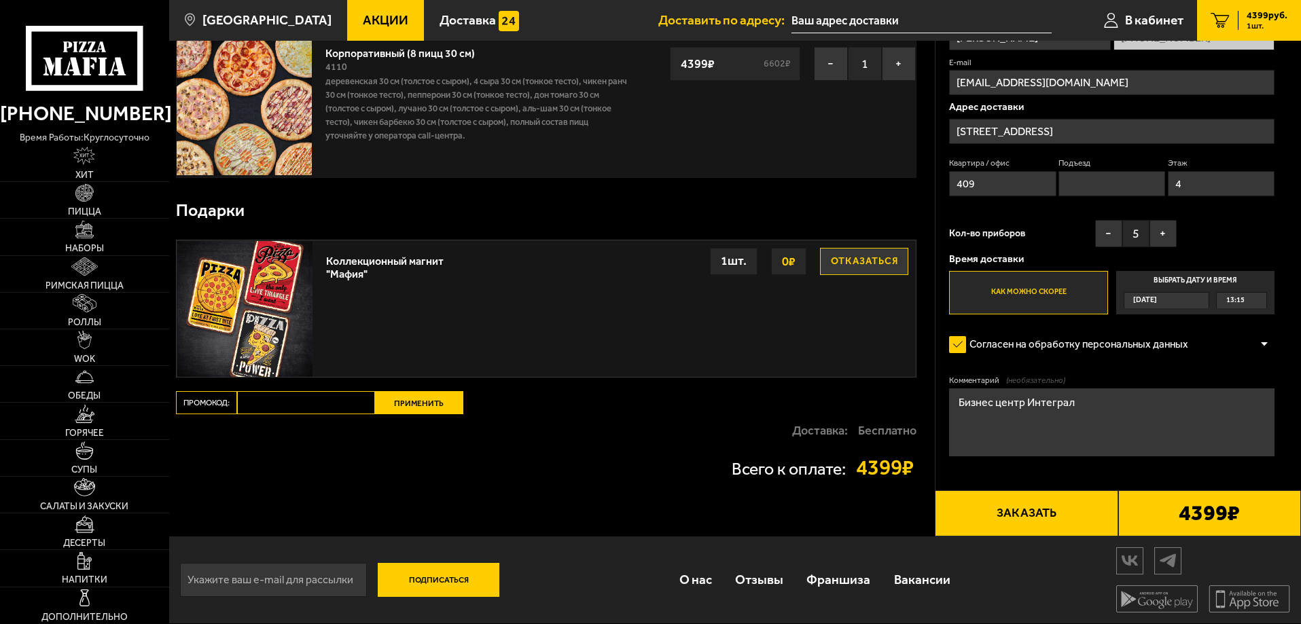
click at [309, 583] on input "email" at bounding box center [273, 580] width 187 height 34
paste input "[EMAIL_ADDRESS][DOMAIN_NAME]"
type input "[EMAIL_ADDRESS][DOMAIN_NAME]"
drag, startPoint x: 300, startPoint y: 576, endPoint x: 64, endPoint y: 555, distance: 237.4
click at [64, 555] on div "(812) 333 22 22 время работы: круглосуточно Хит Пицца Наборы Римская пицца Ролл…" at bounding box center [650, 269] width 1301 height 710
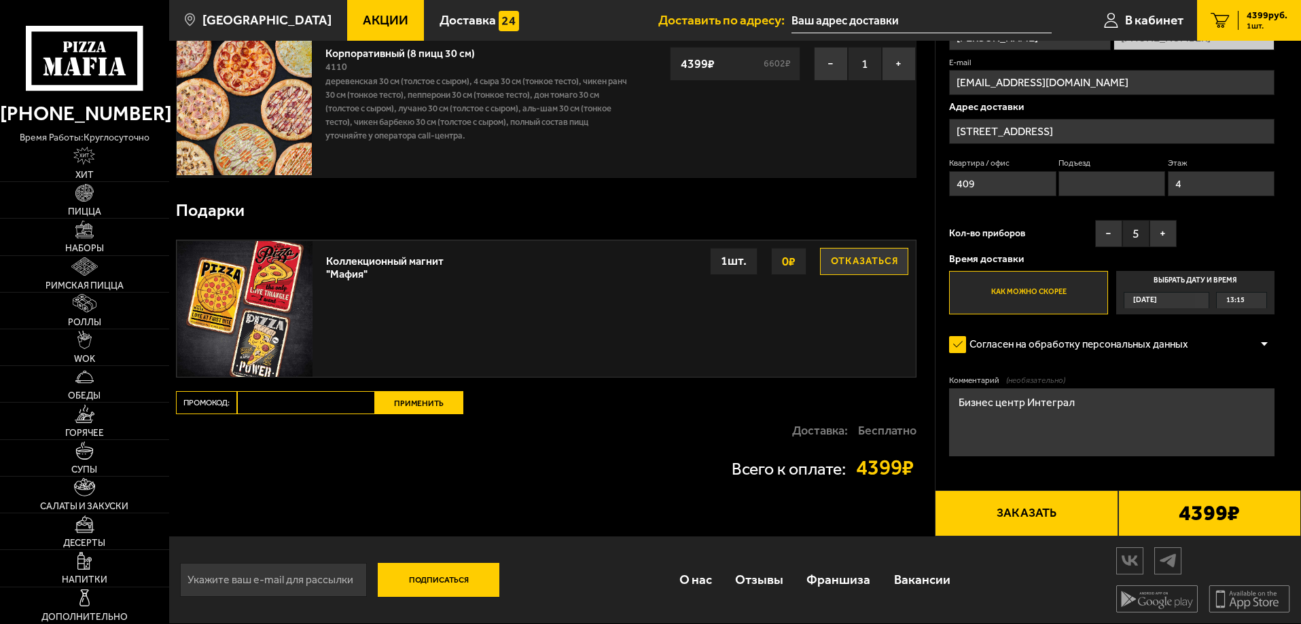
click at [1008, 524] on button "Заказать" at bounding box center [1026, 514] width 183 height 46
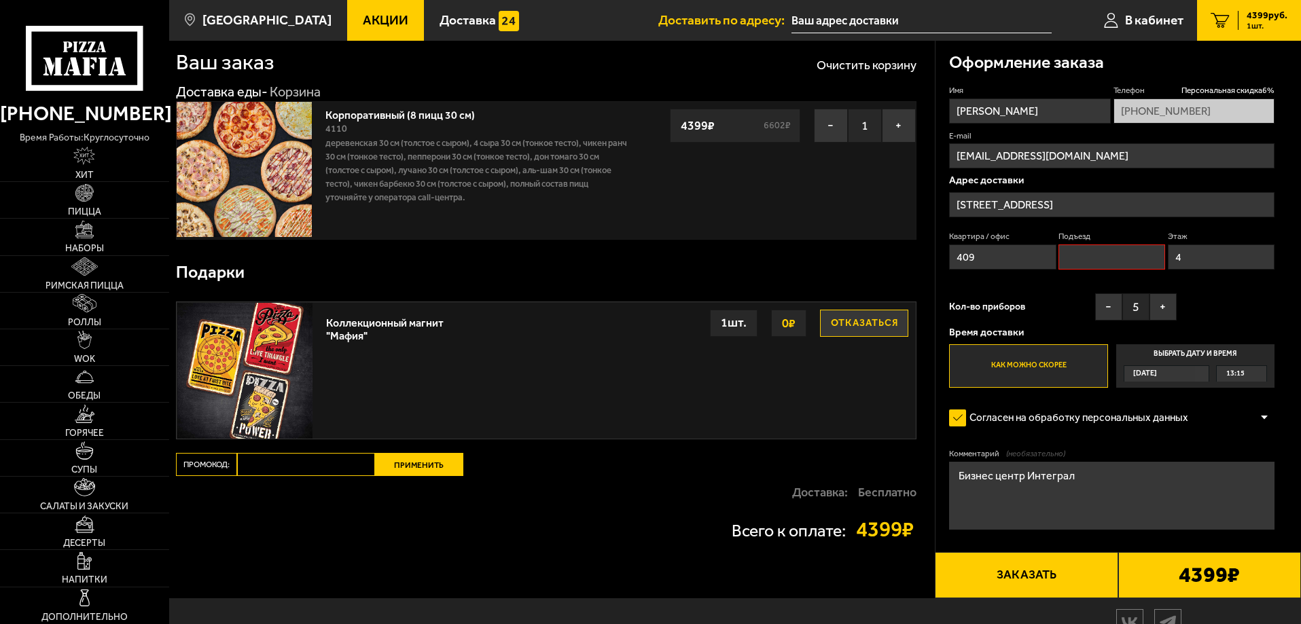
scroll to position [0, 0]
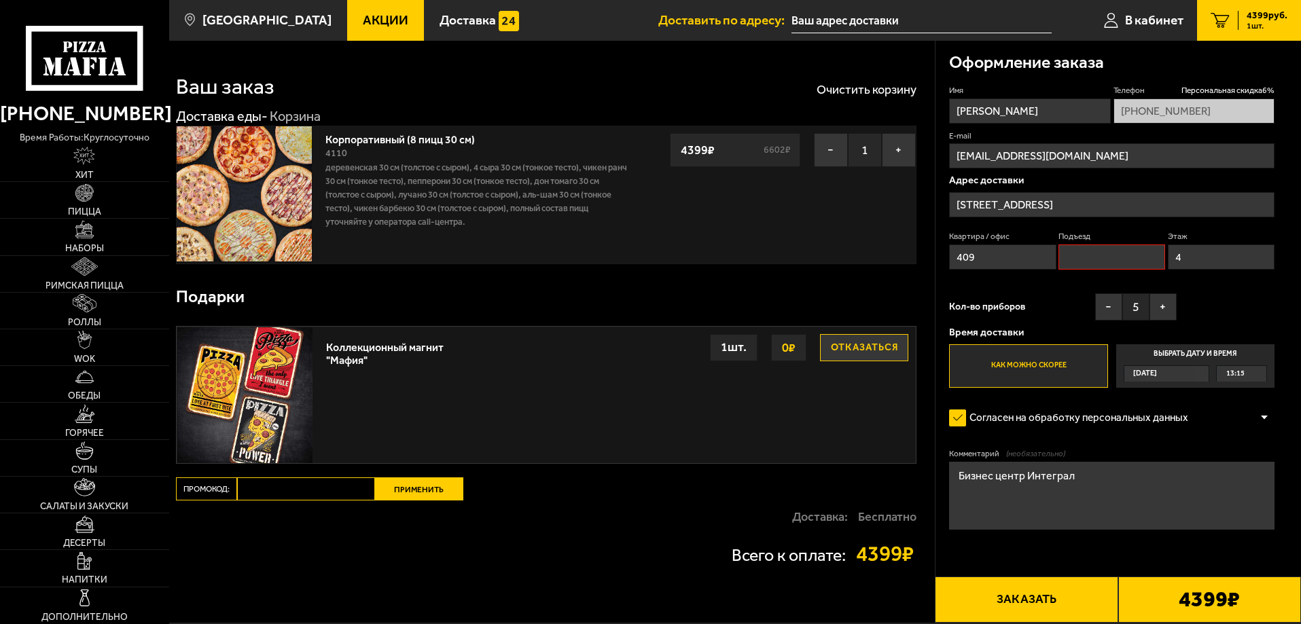
click at [1096, 258] on input "Подъезд" at bounding box center [1111, 257] width 107 height 25
type input "1"
click at [1024, 598] on button "Заказать" at bounding box center [1026, 600] width 183 height 46
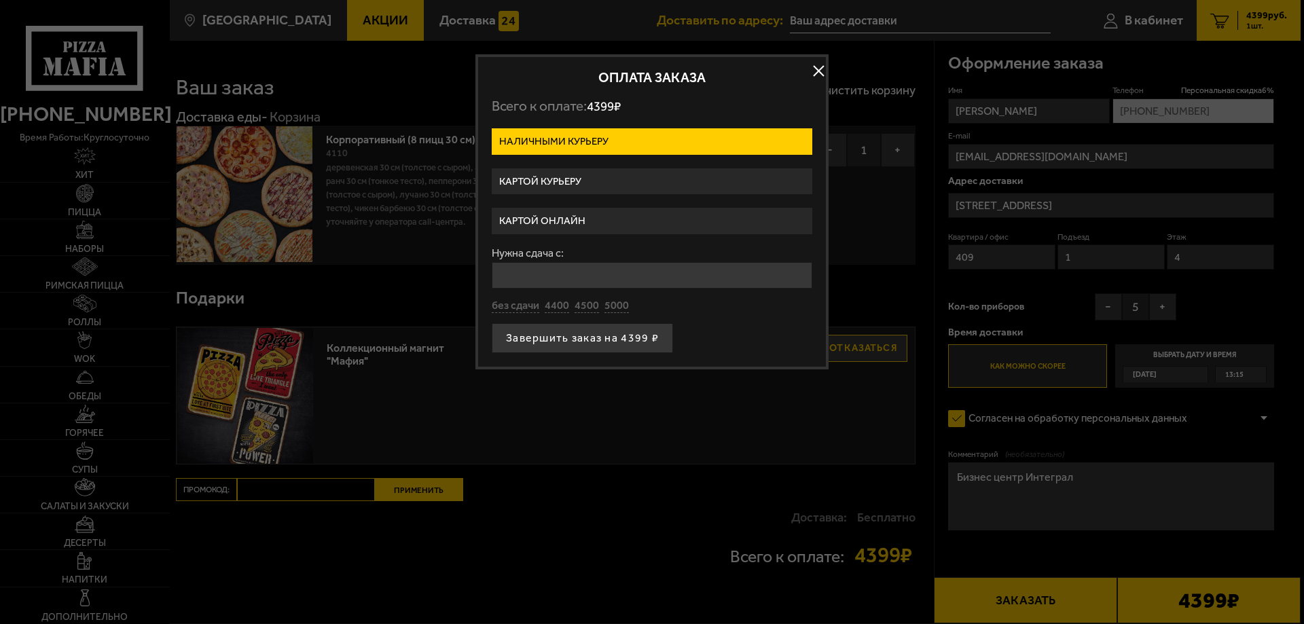
click at [573, 181] on label "Картой курьеру" at bounding box center [652, 181] width 321 height 26
click at [0, 0] on input "Картой курьеру" at bounding box center [0, 0] width 0 height 0
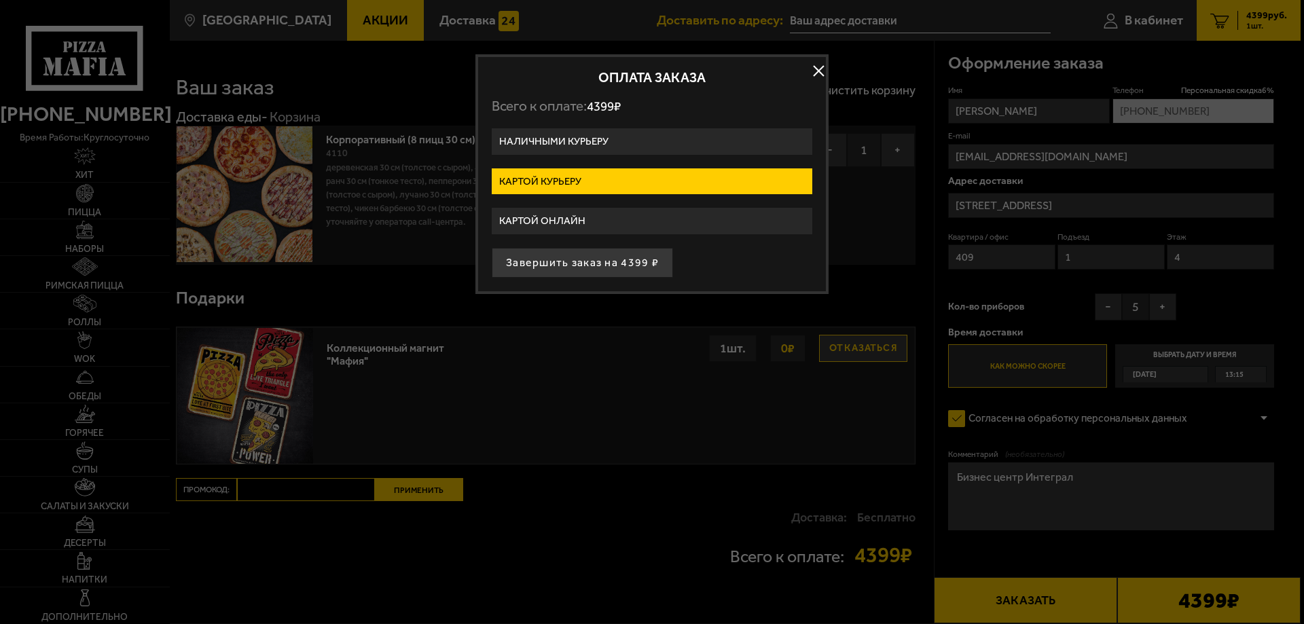
click at [593, 213] on label "Картой онлайн" at bounding box center [652, 221] width 321 height 26
click at [0, 0] on input "Картой онлайн" at bounding box center [0, 0] width 0 height 0
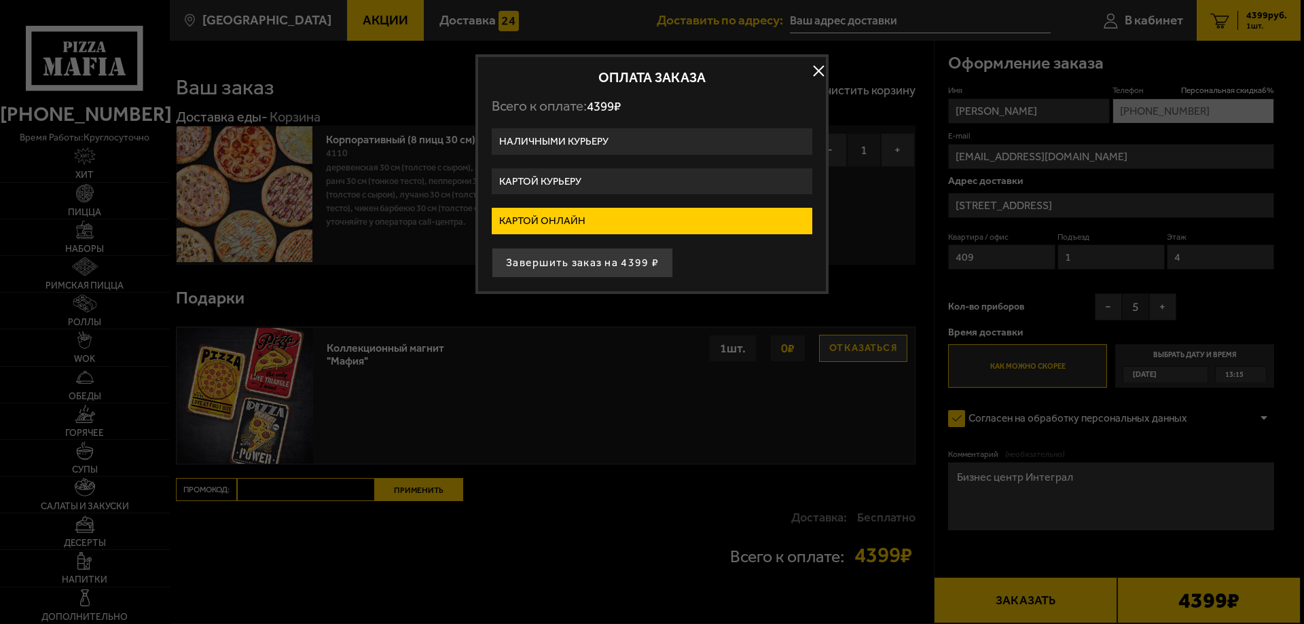
click at [602, 190] on label "Картой курьеру" at bounding box center [652, 181] width 321 height 26
click at [0, 0] on input "Картой курьеру" at bounding box center [0, 0] width 0 height 0
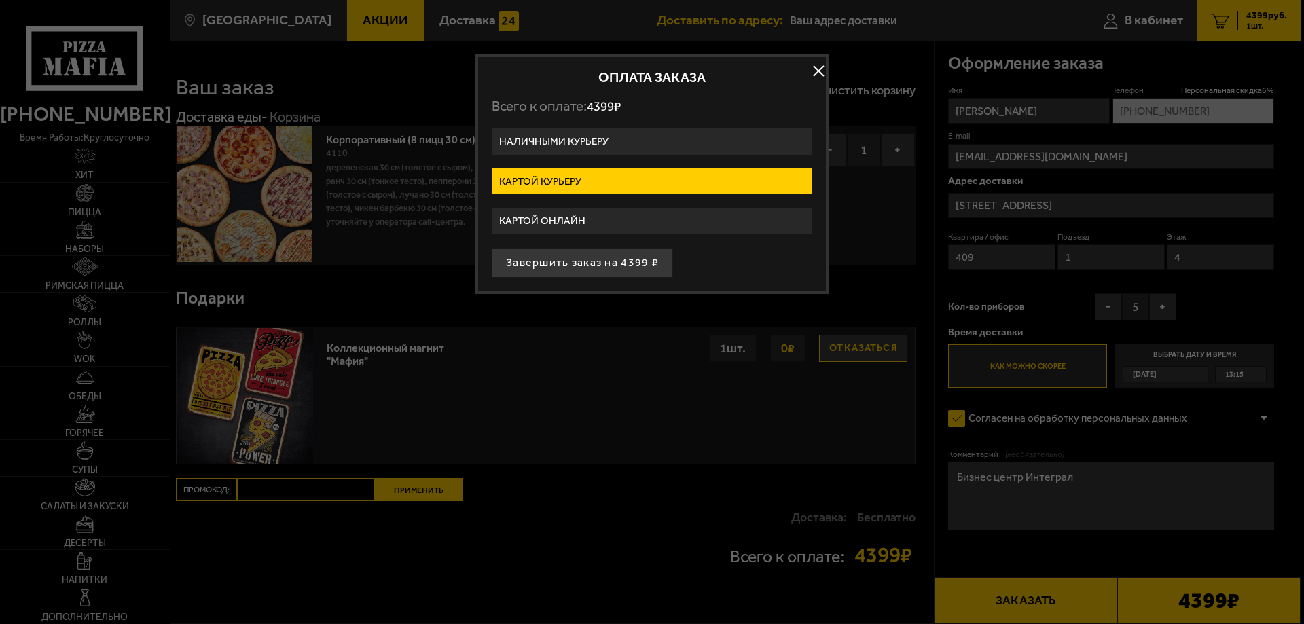
click at [600, 143] on label "Наличными курьеру" at bounding box center [652, 141] width 321 height 26
click at [0, 0] on input "Наличными курьеру" at bounding box center [0, 0] width 0 height 0
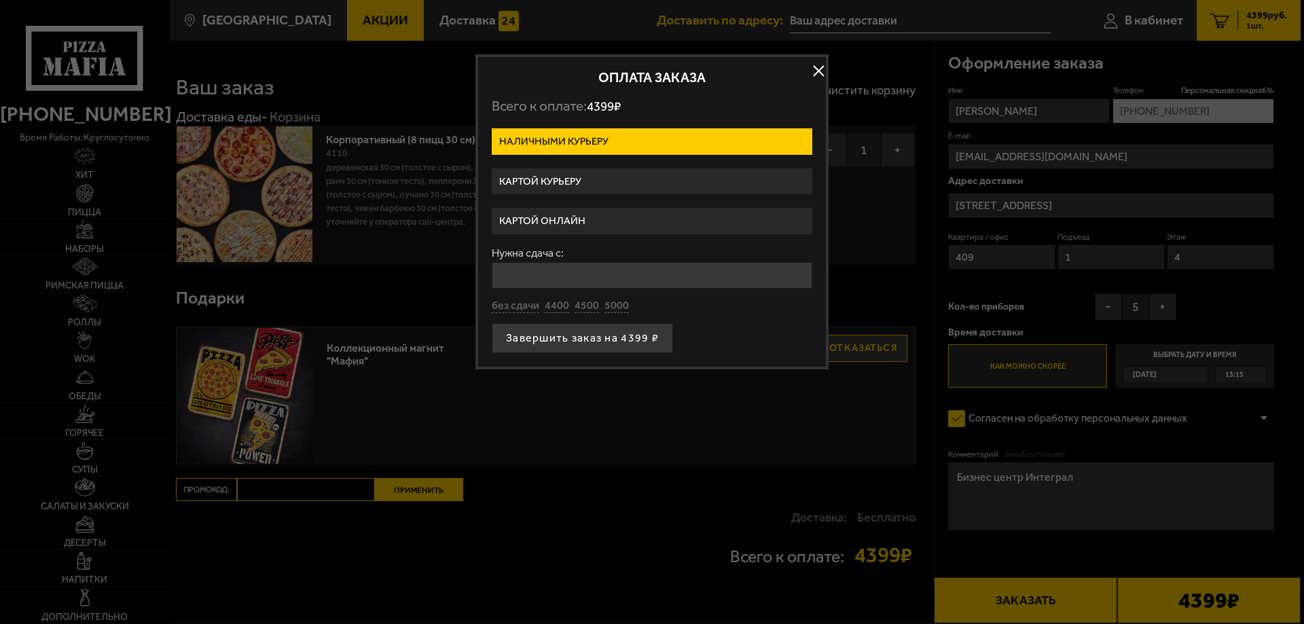
click at [594, 168] on label "Картой курьеру" at bounding box center [652, 181] width 321 height 26
click at [0, 0] on input "Картой курьеру" at bounding box center [0, 0] width 0 height 0
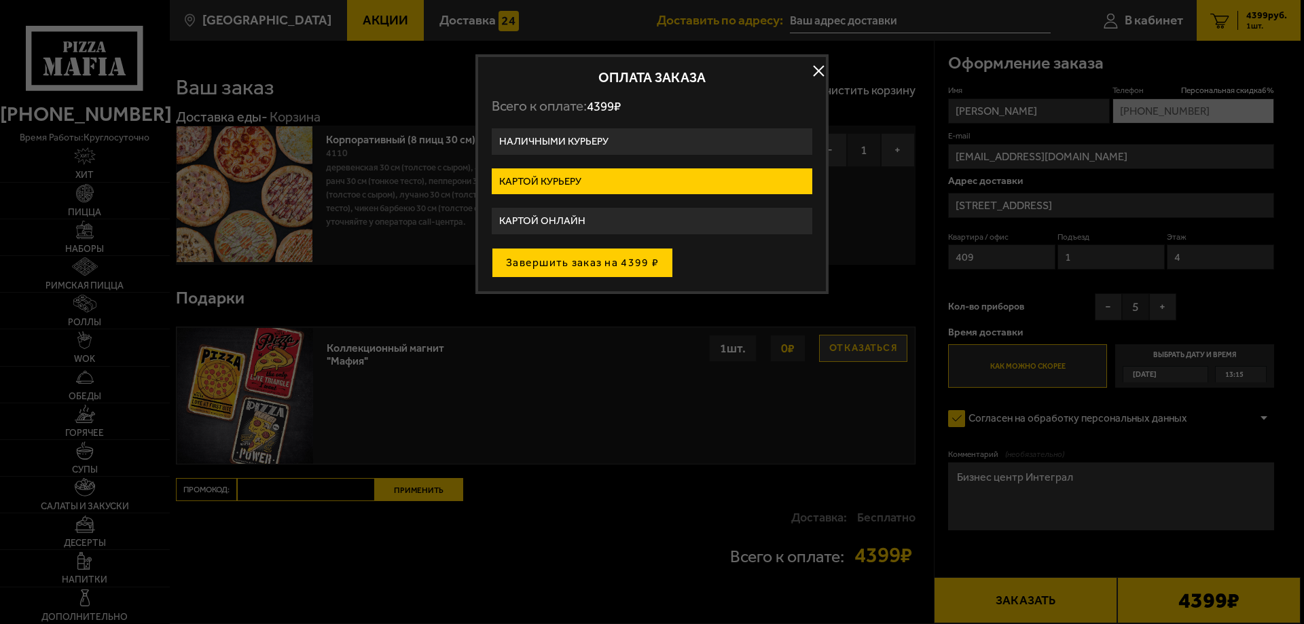
click at [581, 266] on button "Завершить заказ на 4399 ₽" at bounding box center [582, 263] width 181 height 30
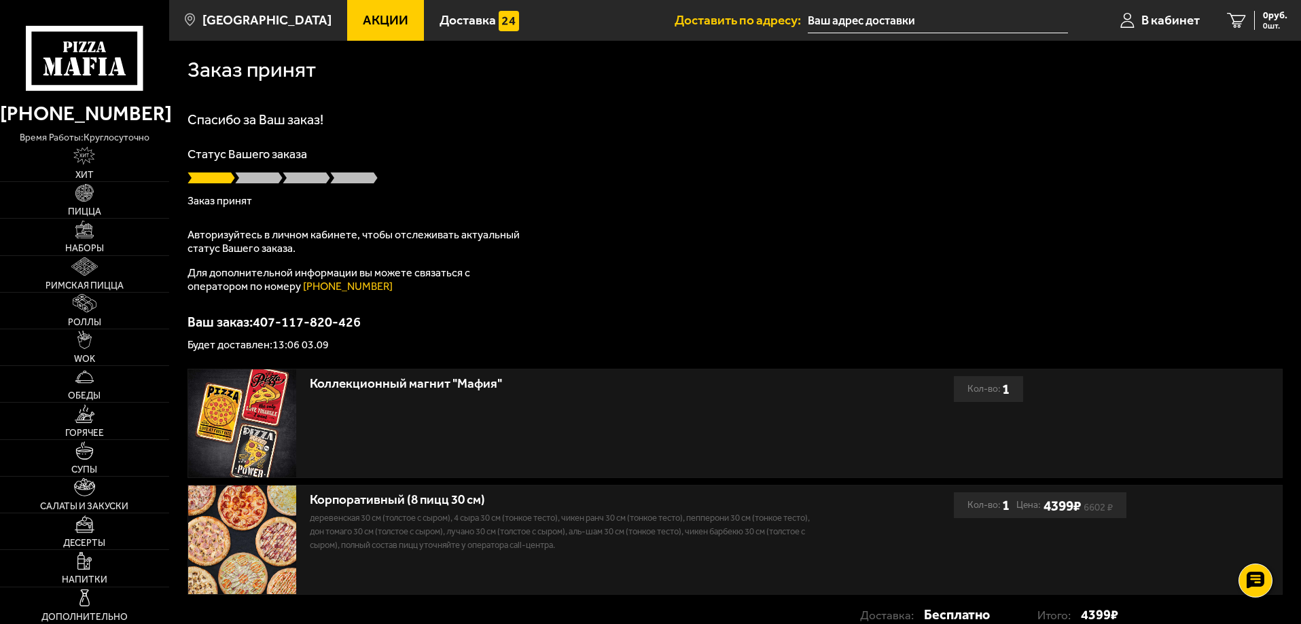
click at [1066, 268] on div "Спасибо за Ваш заказ! Статус Вашего заказа Заказ принят Авторизуйтесь в личном …" at bounding box center [735, 232] width 1095 height 238
